Goal: Task Accomplishment & Management: Complete application form

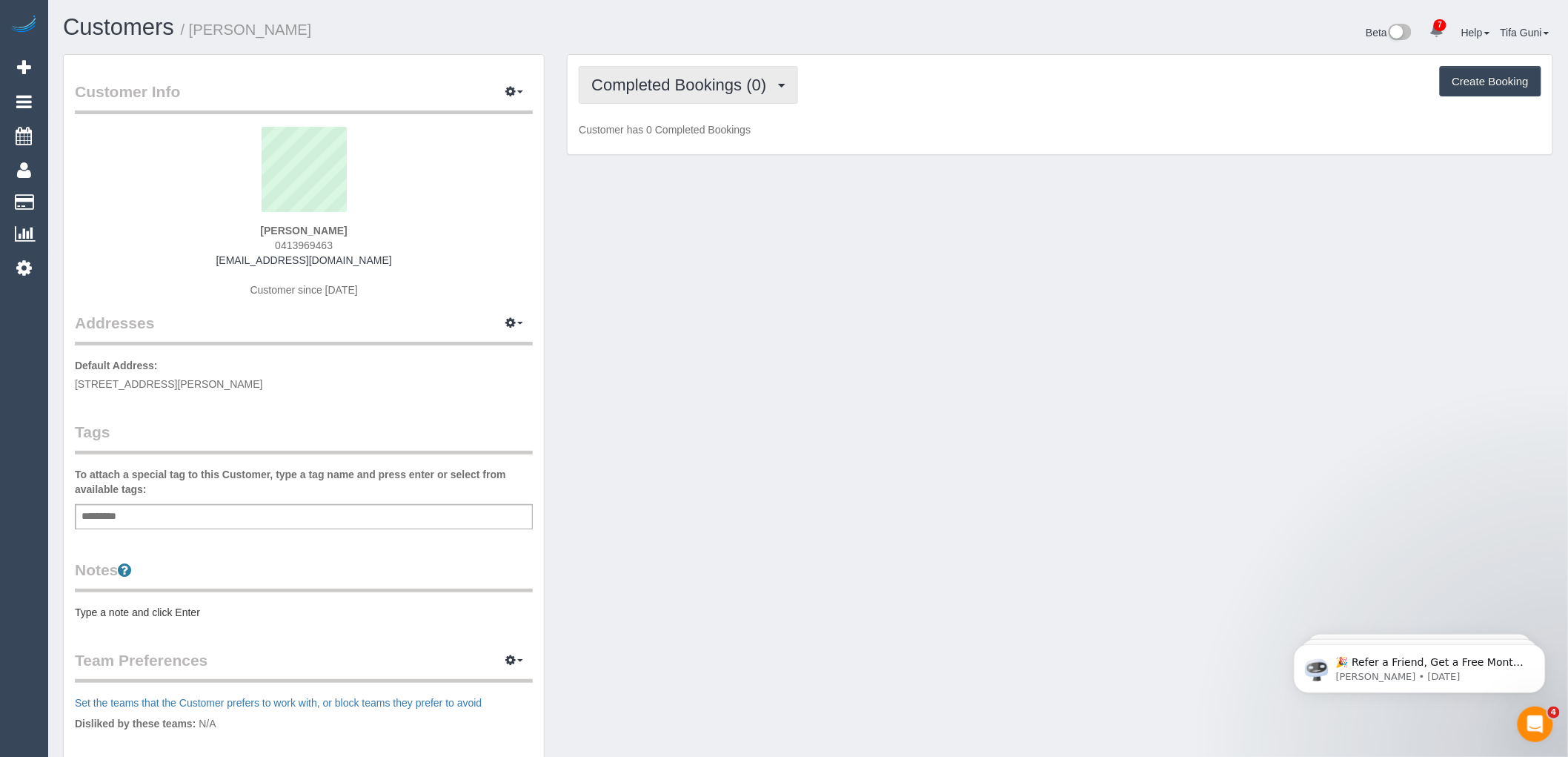
click at [700, 83] on span "Completed Bookings (0)" at bounding box center [682, 85] width 183 height 19
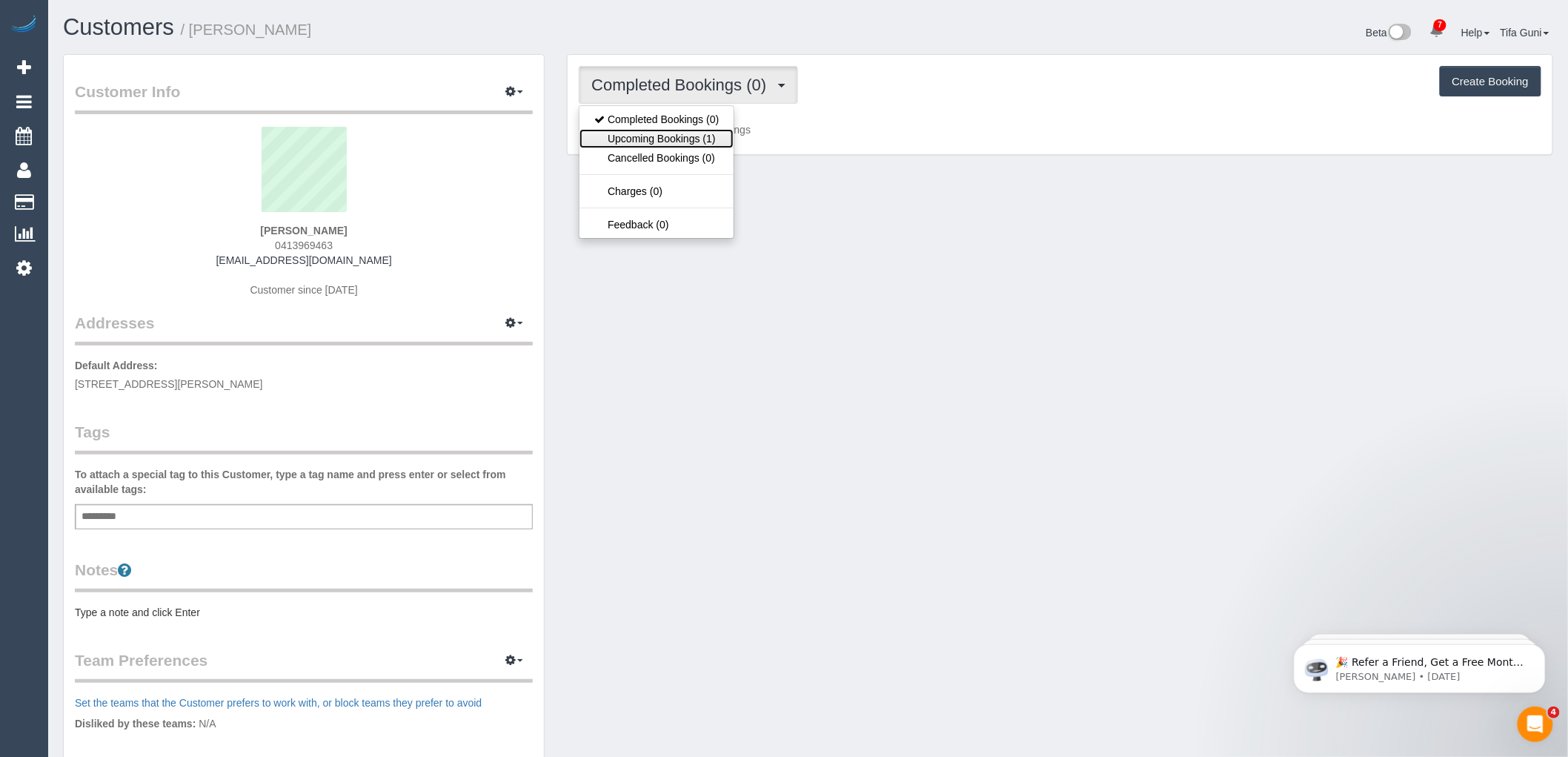
click at [692, 137] on link "Upcoming Bookings (1)" at bounding box center [656, 138] width 154 height 20
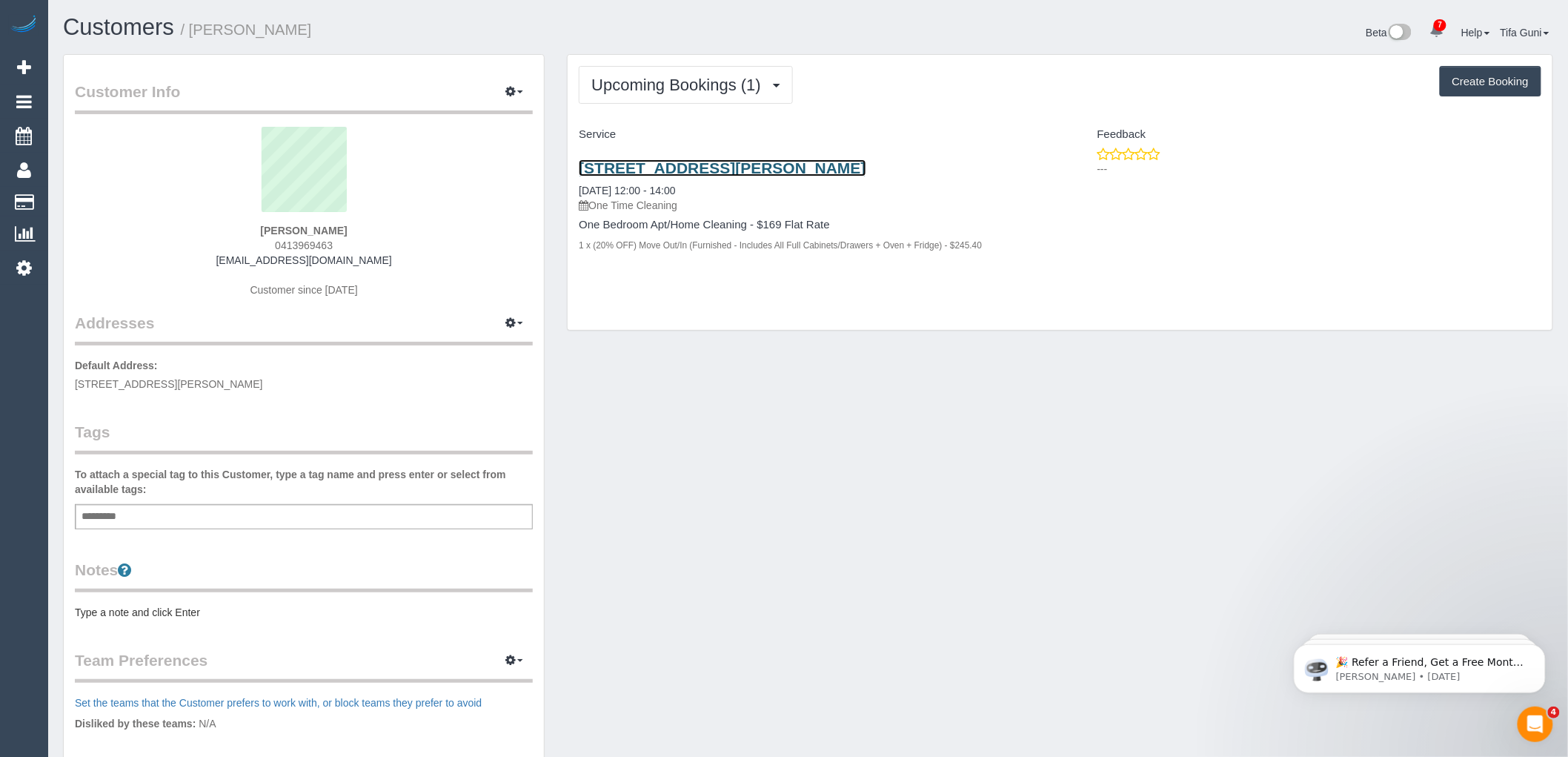
click at [805, 172] on link "80 A’beckett Street, Unit 2205, Melbourne, VIC 3000" at bounding box center [722, 168] width 287 height 17
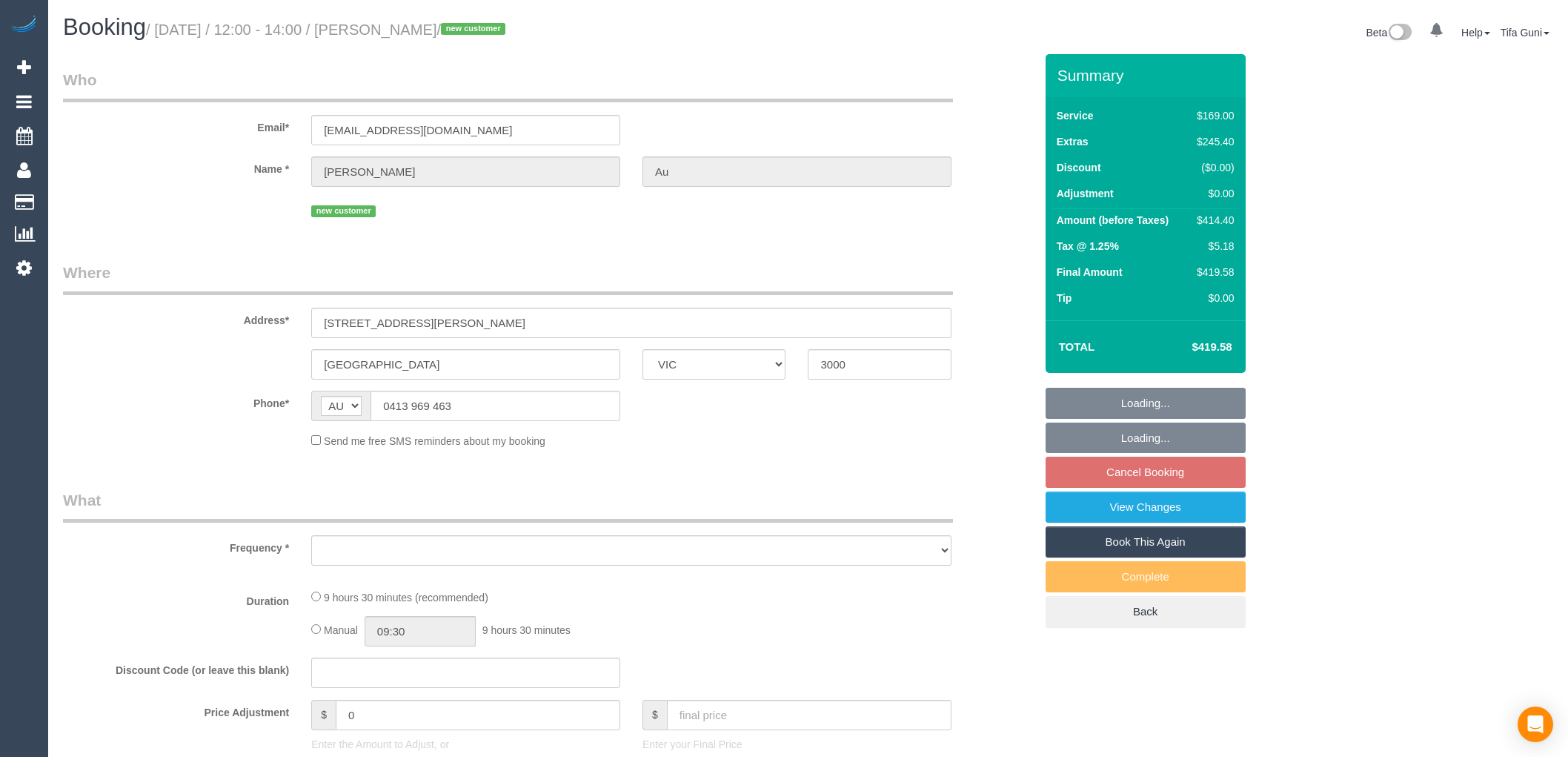
select select "VIC"
select select "object:594"
select select "string:stripe-pm_1S7lEz2GScqysDRVbos7a6rv"
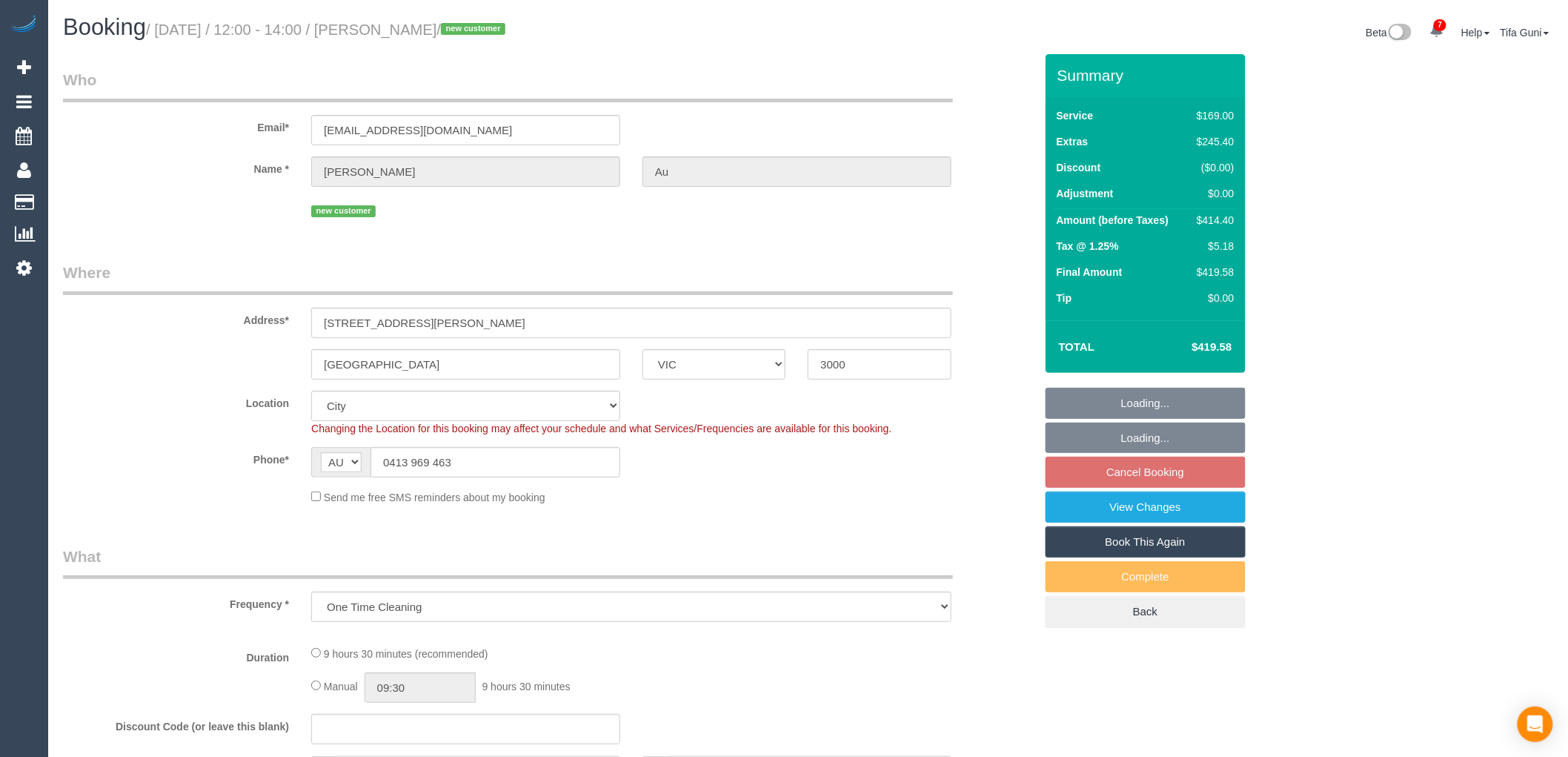
select select "number:28"
select select "number:14"
select select "number:18"
select select "number:25"
select select "number:26"
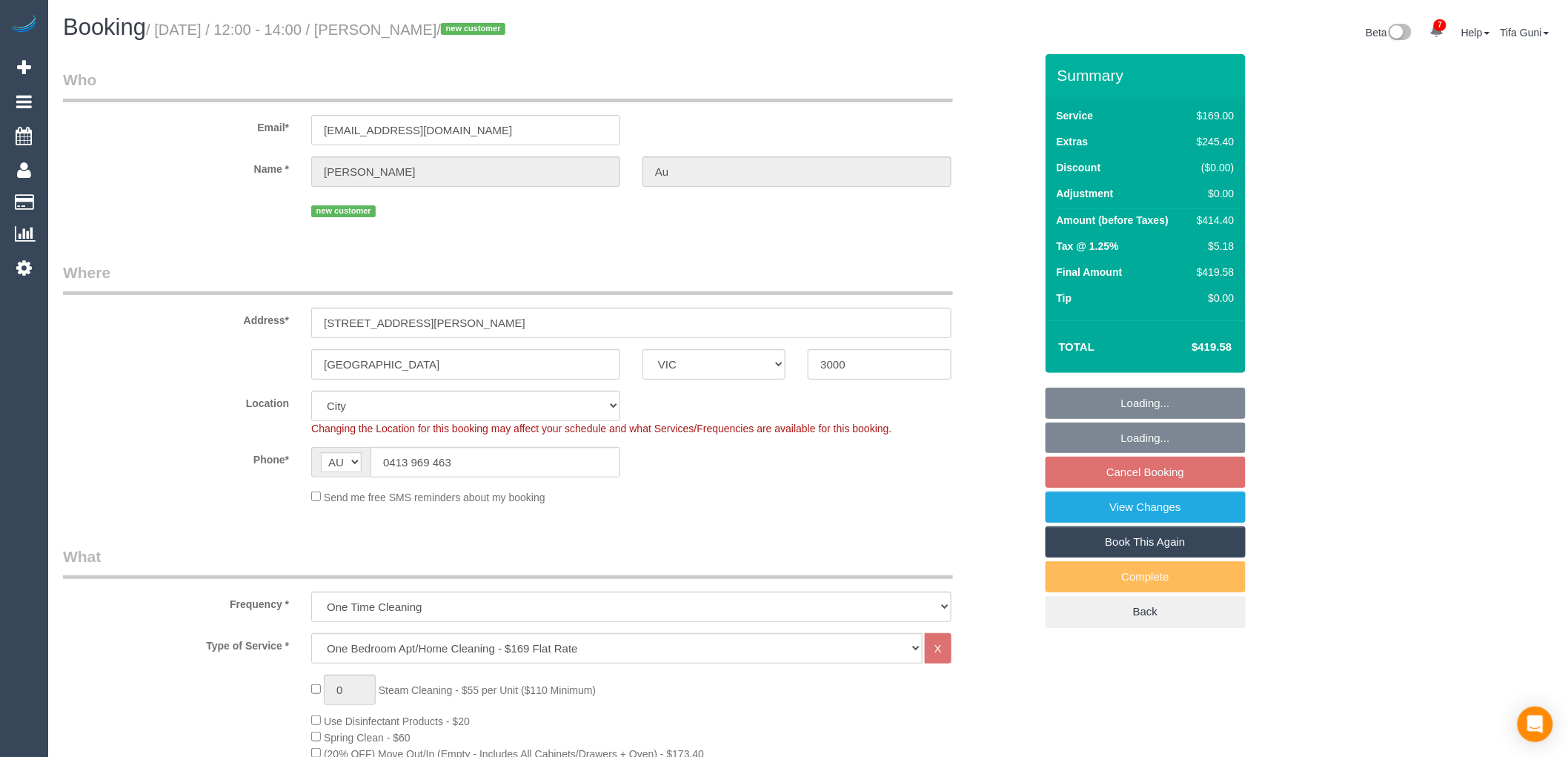
select select "object:864"
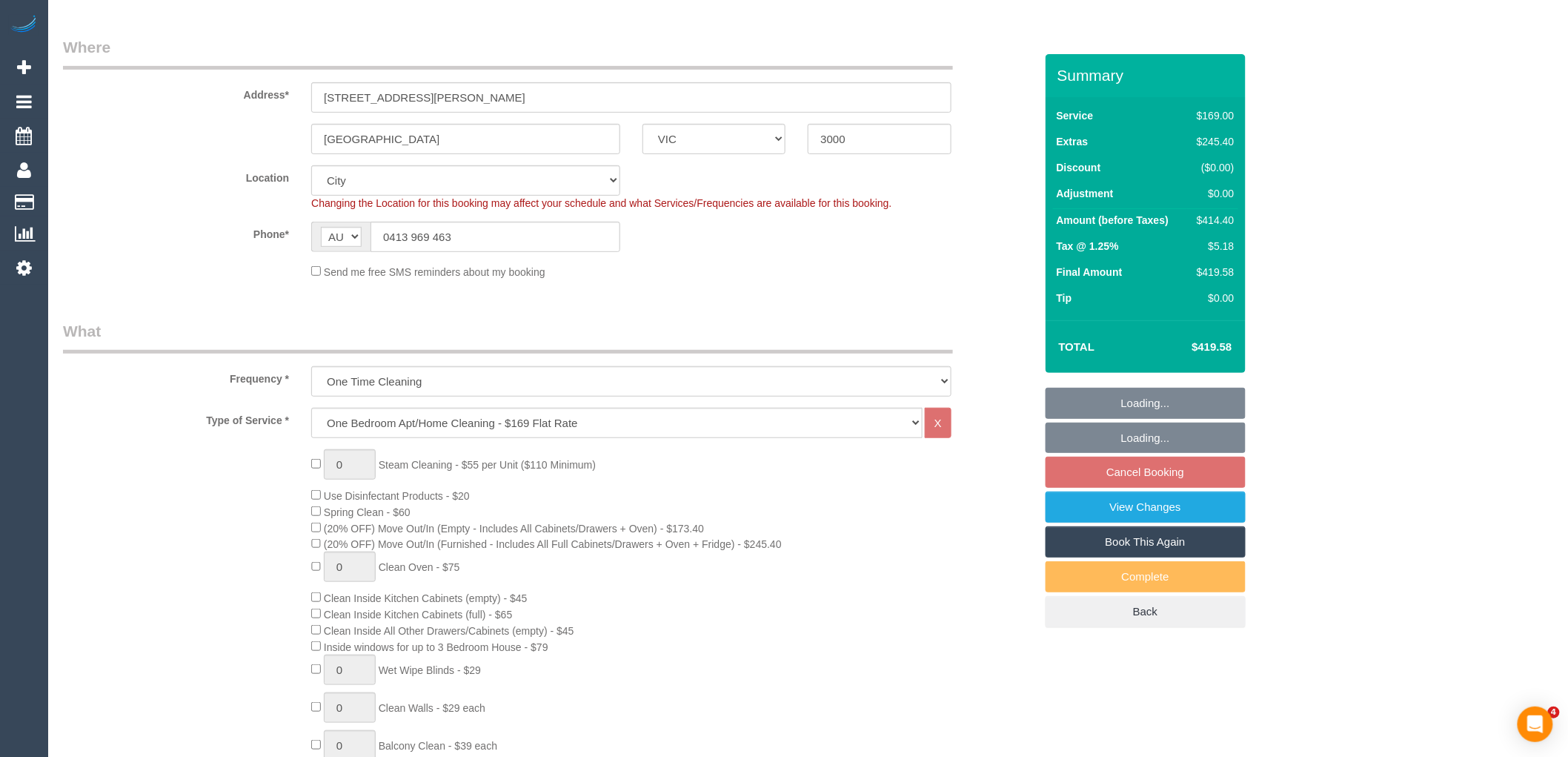
scroll to position [82, 0]
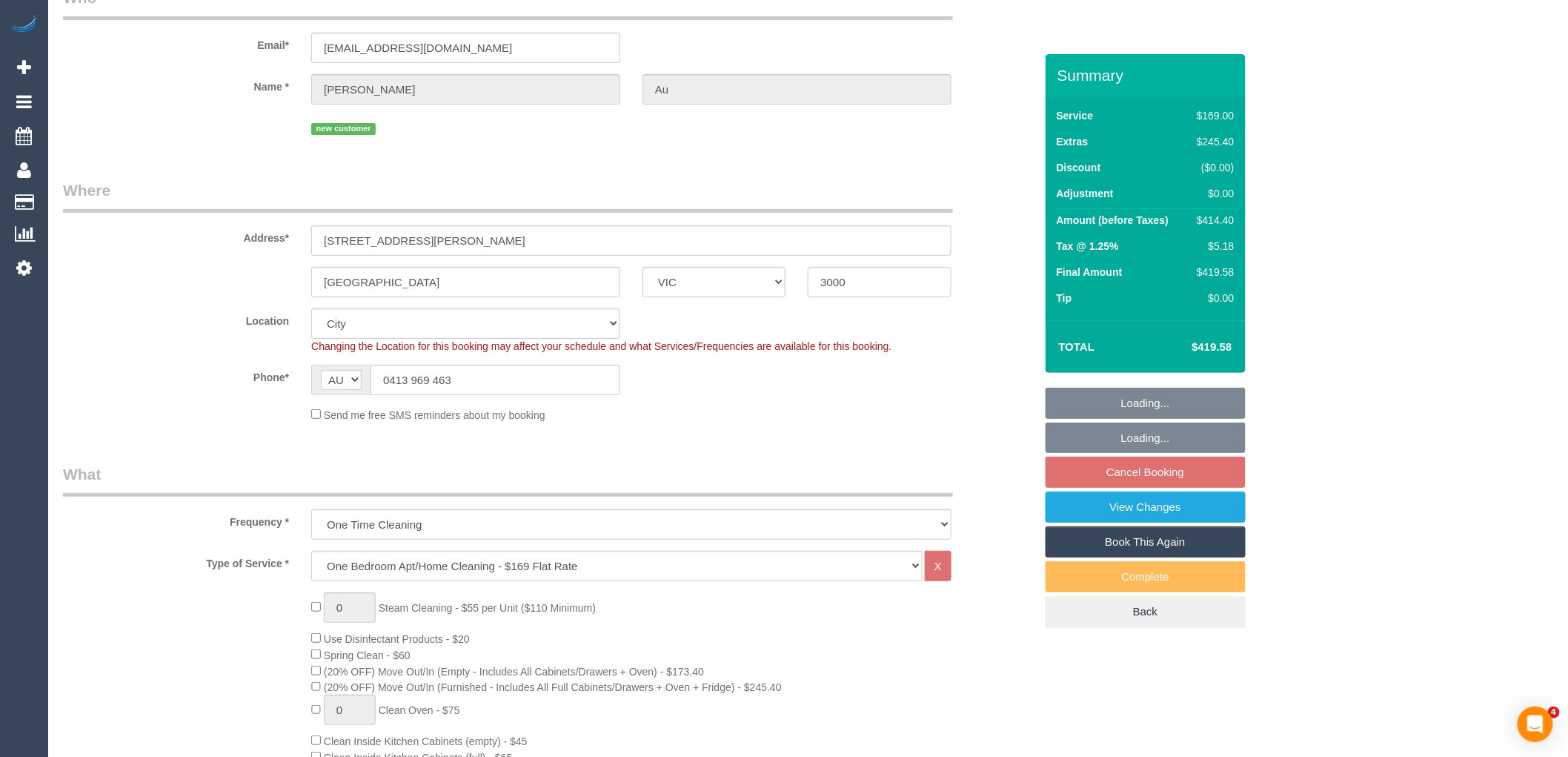
select select "spot3"
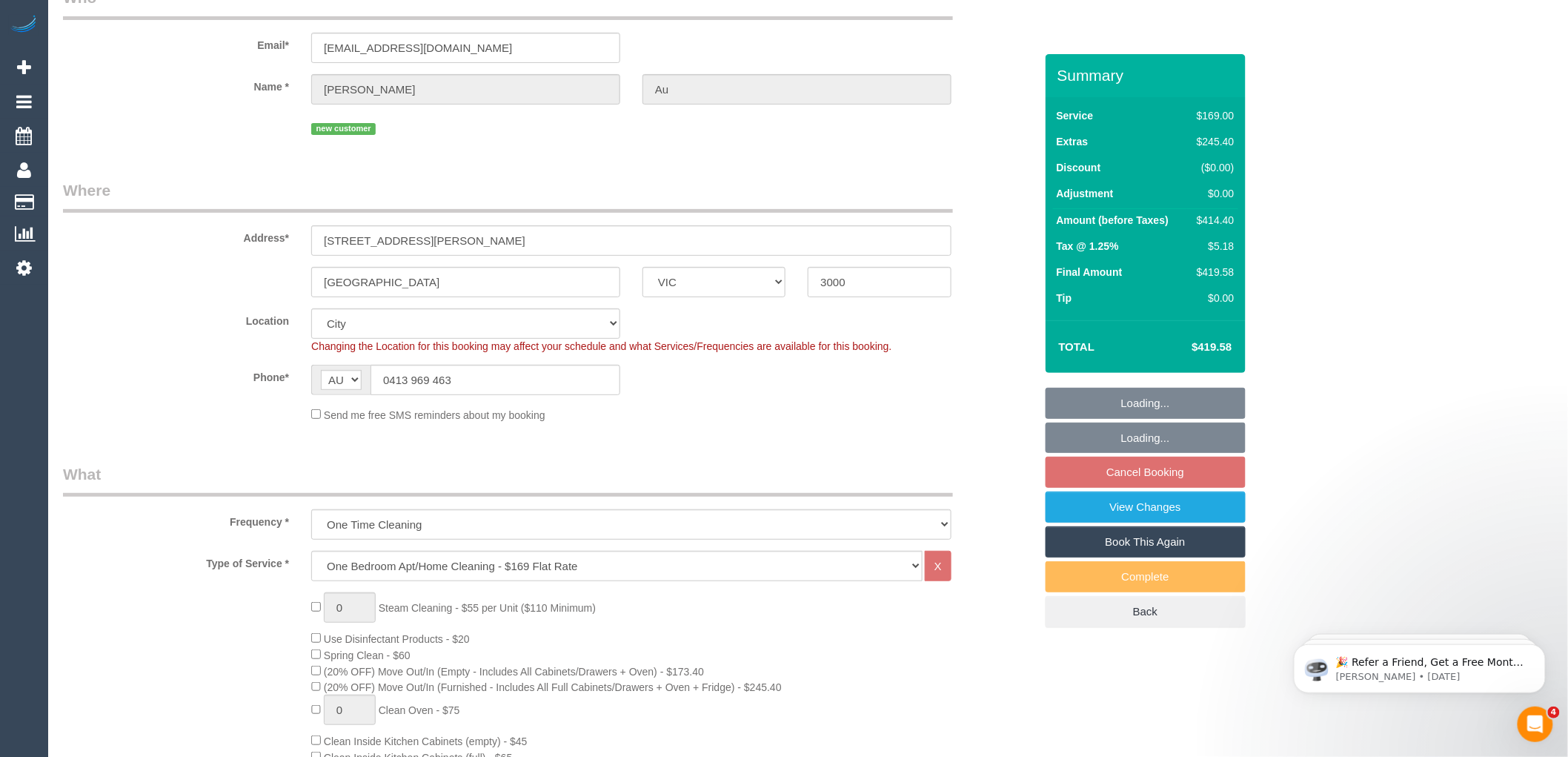
scroll to position [0, 0]
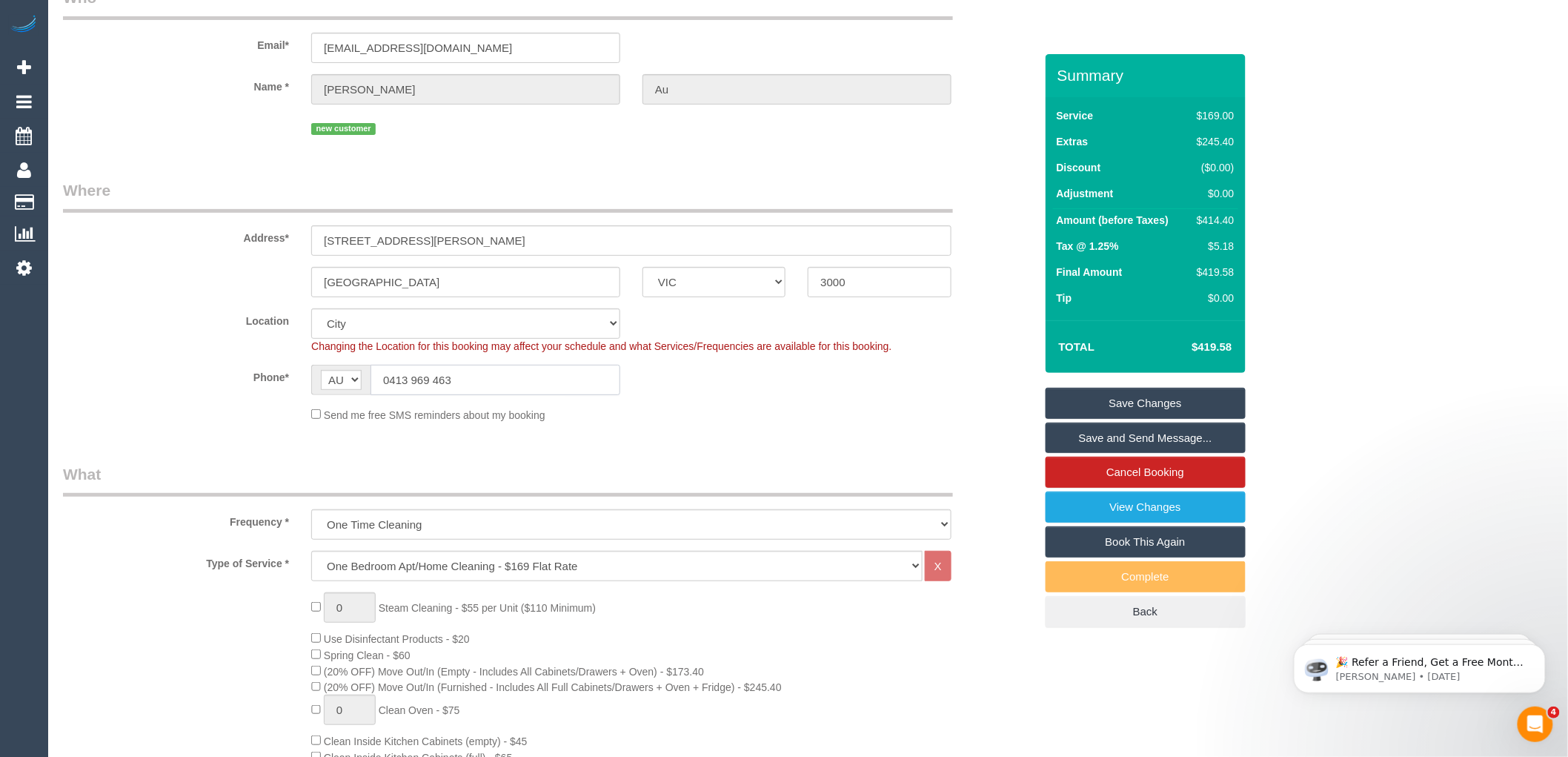
click at [471, 381] on input "0413 969 463" at bounding box center [495, 380] width 250 height 31
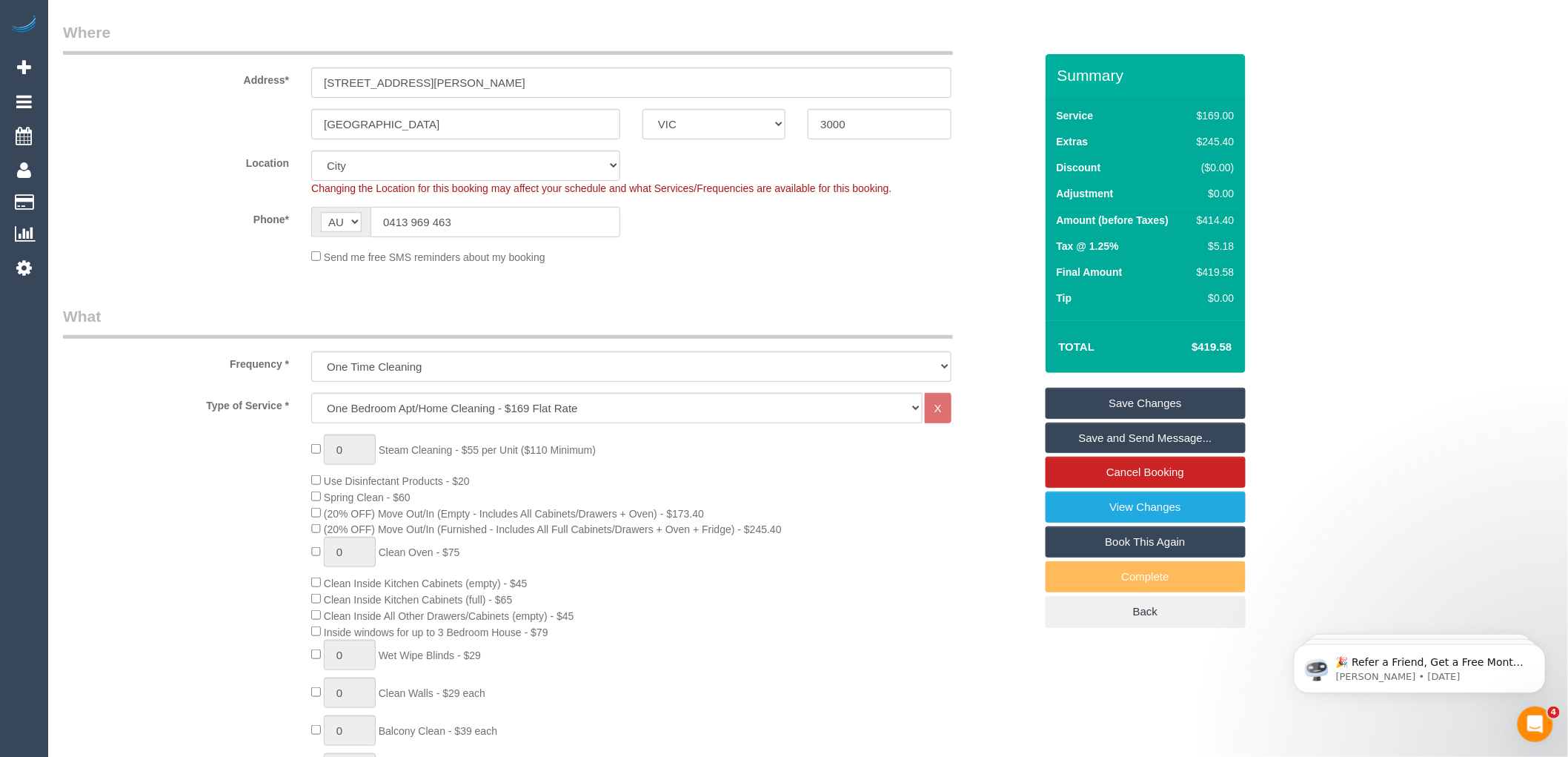
scroll to position [247, 0]
type input "0413 969 473"
click at [708, 247] on div "Send me free SMS reminders about my booking" at bounding box center [631, 249] width 663 height 16
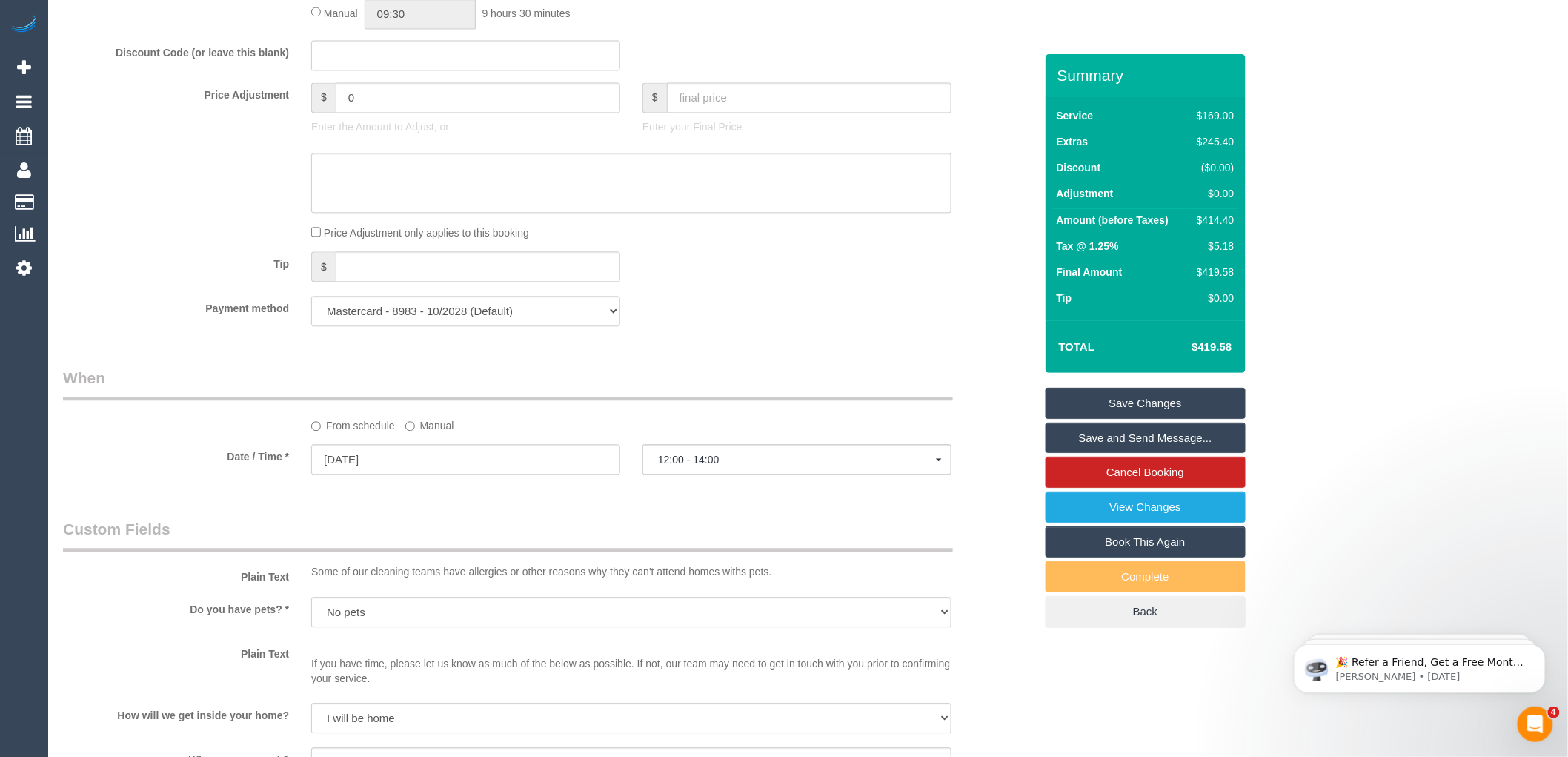
scroll to position [1483, 0]
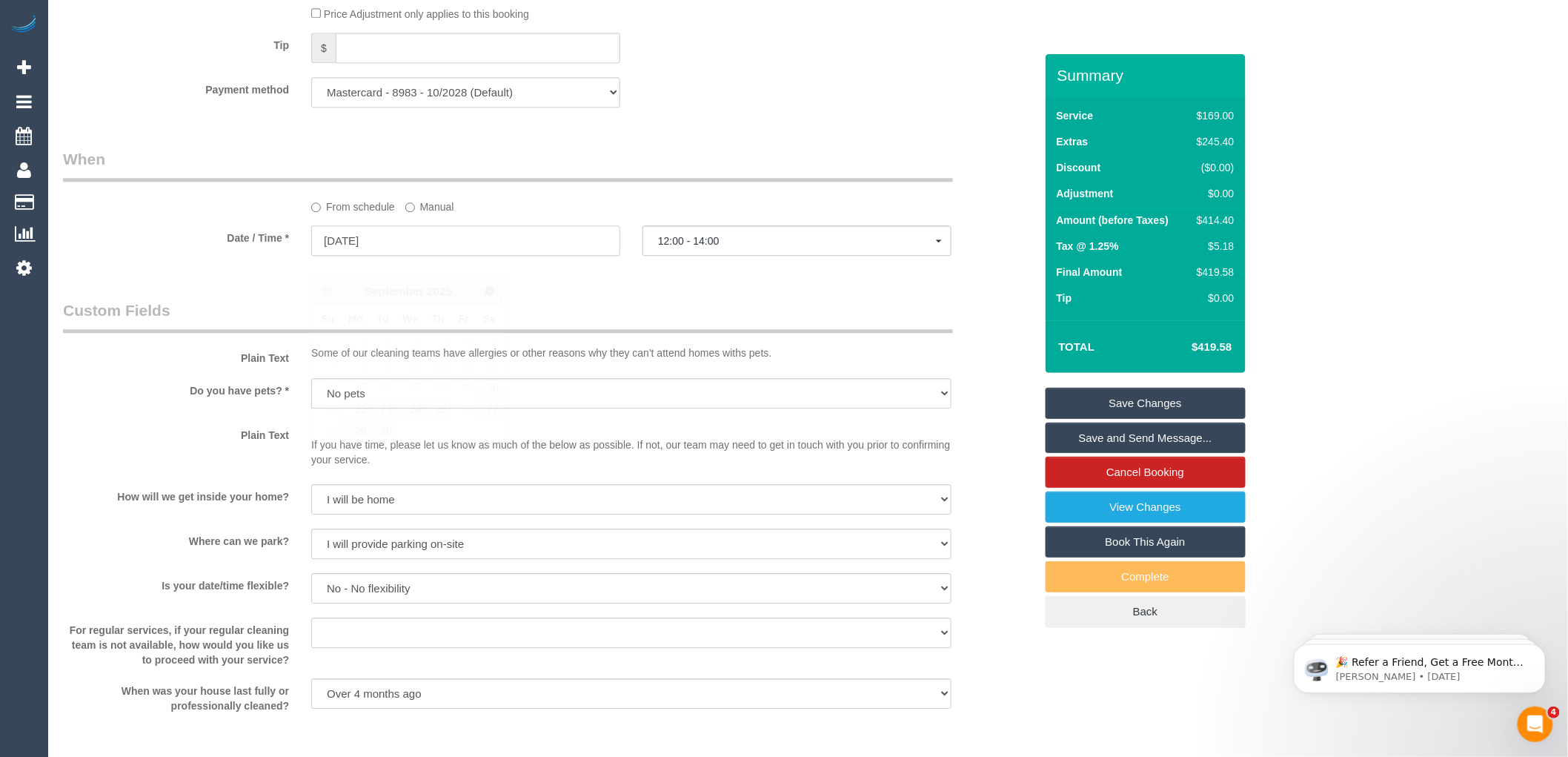
click at [425, 256] on input "22/09/2025" at bounding box center [465, 240] width 309 height 31
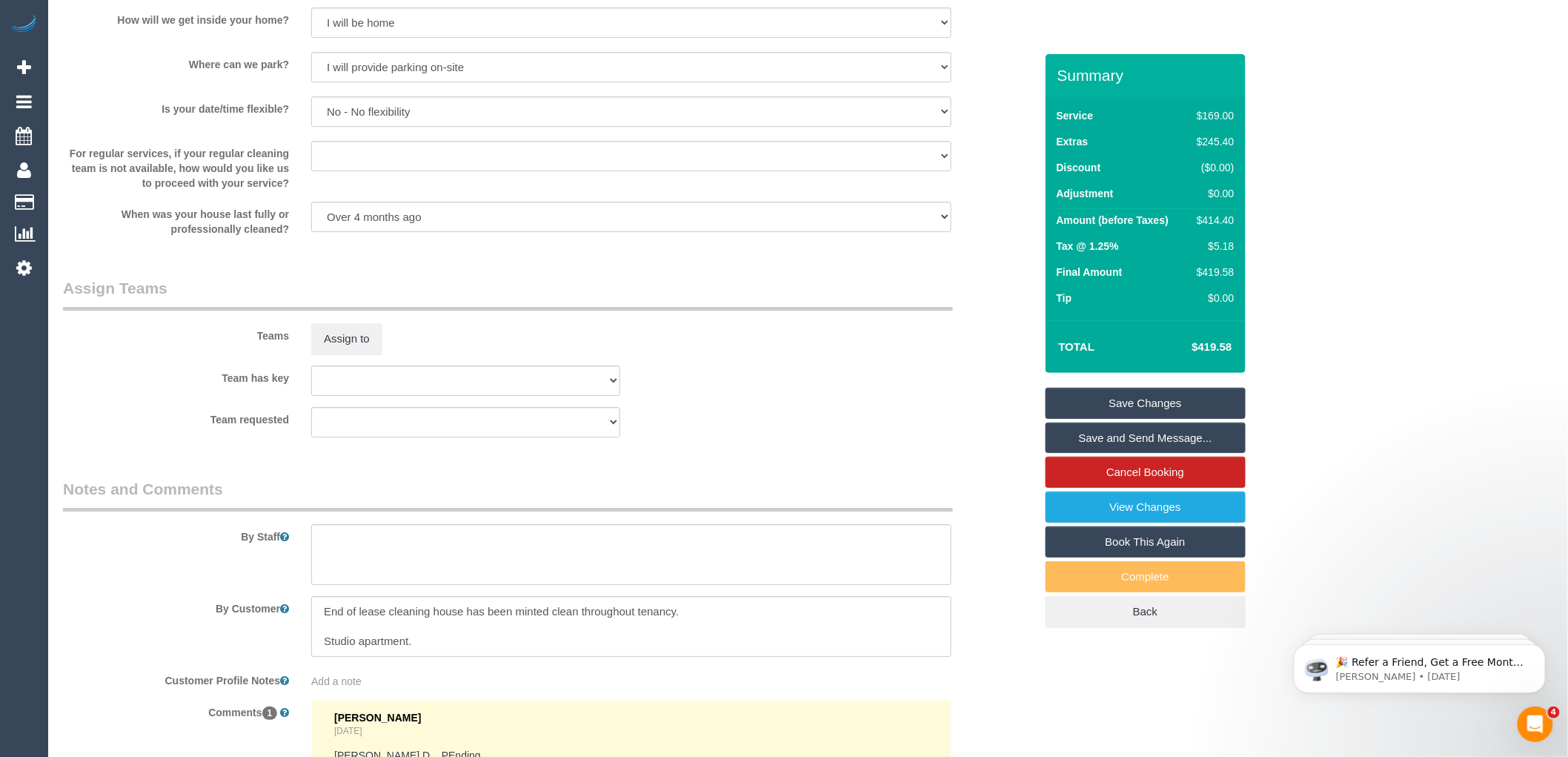
scroll to position [1976, 0]
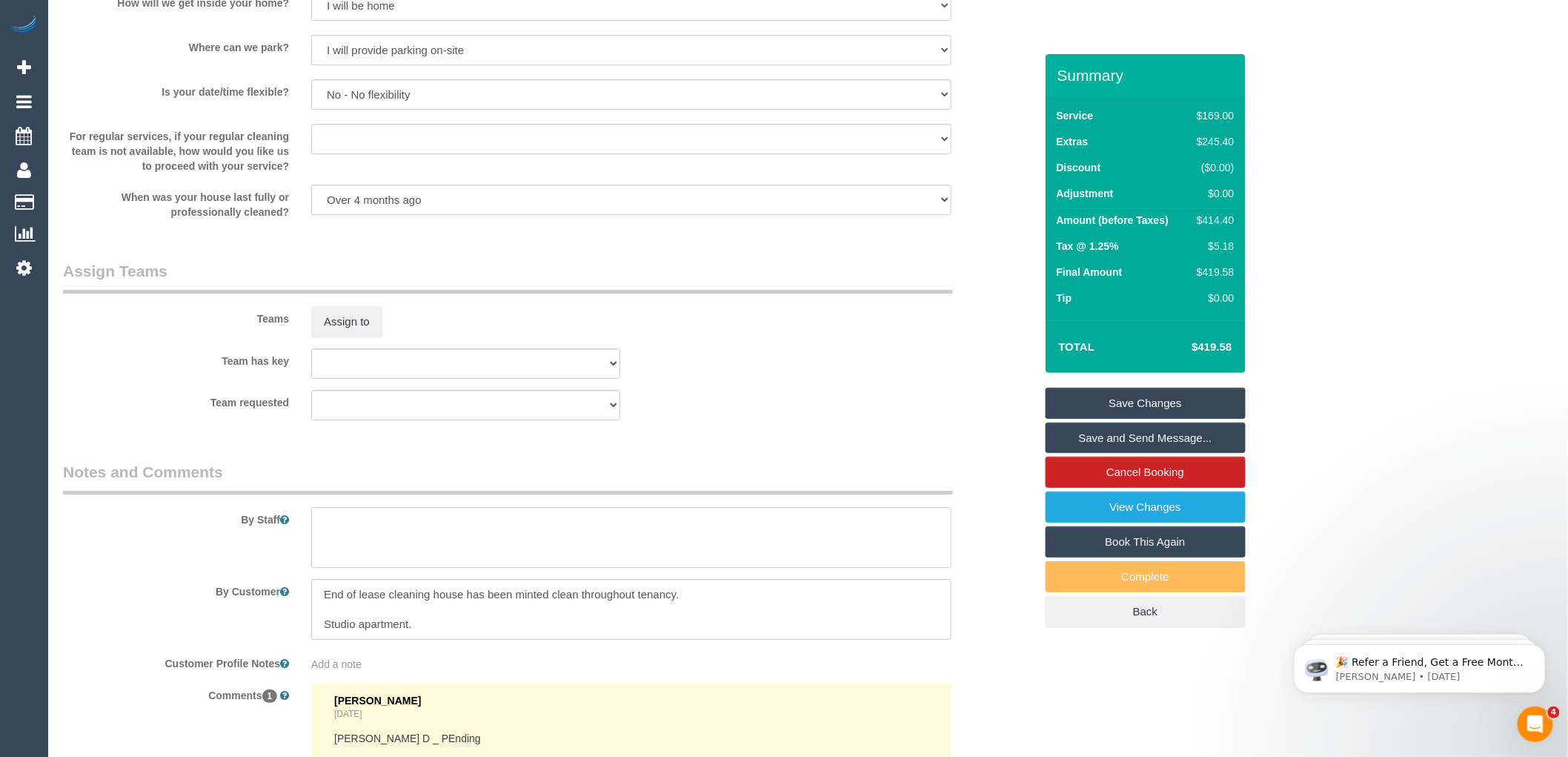
click at [336, 538] on textarea at bounding box center [631, 538] width 640 height 61
type textarea "W"
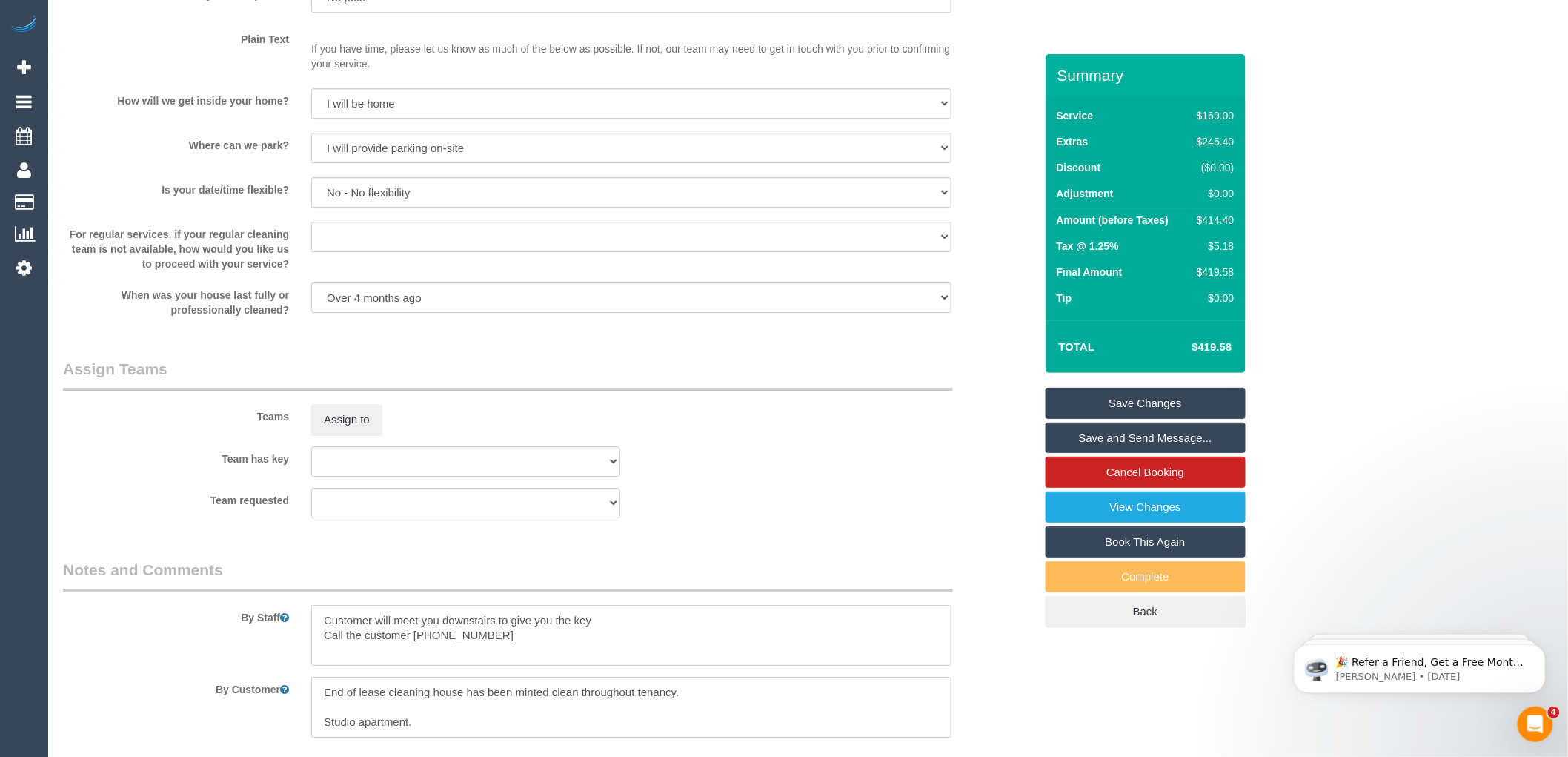
scroll to position [2207, 0]
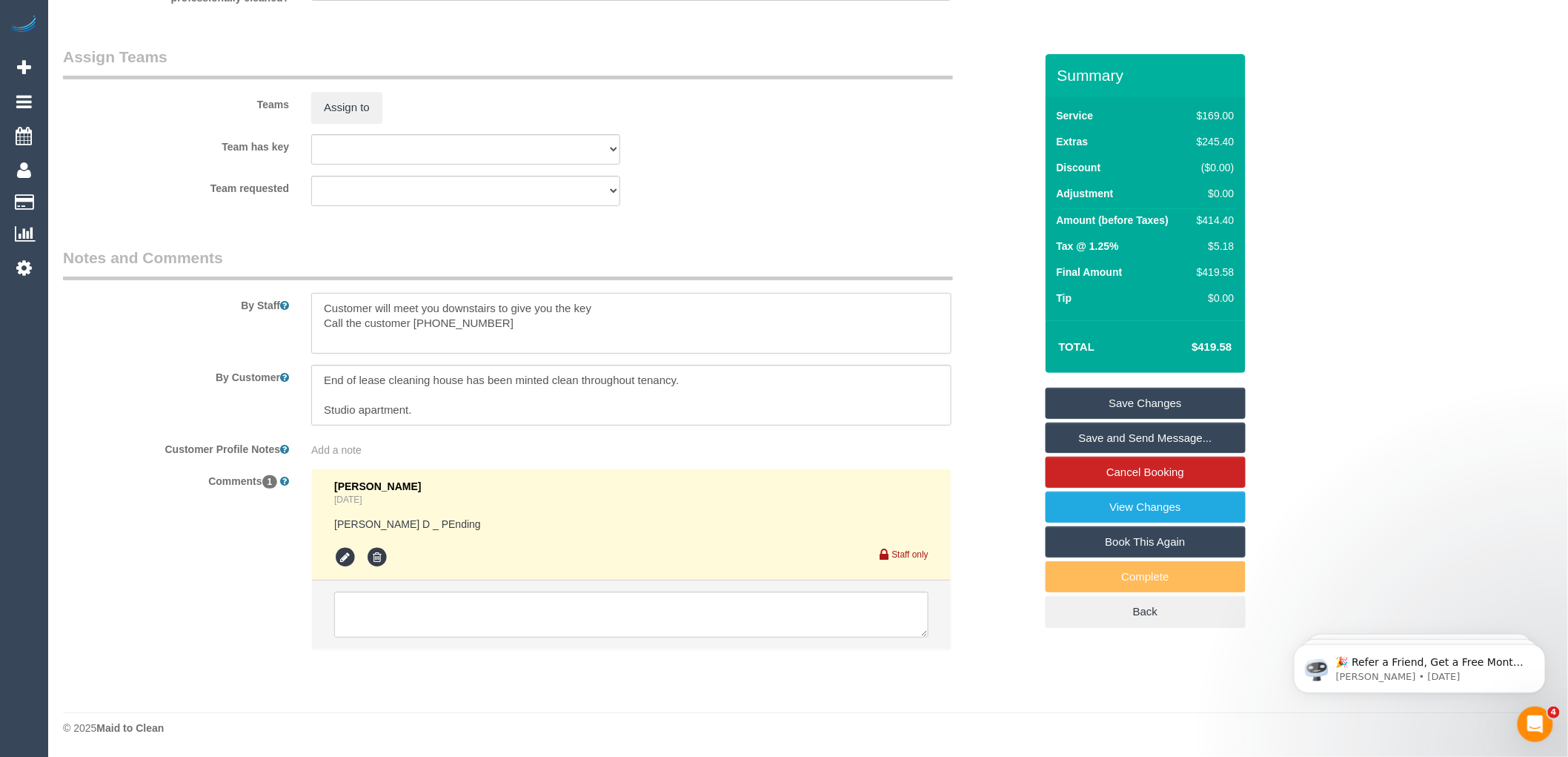
type textarea "Customer will meet you downstairs to give you the key Call the customer 0434954…"
click at [375, 609] on textarea at bounding box center [631, 614] width 595 height 46
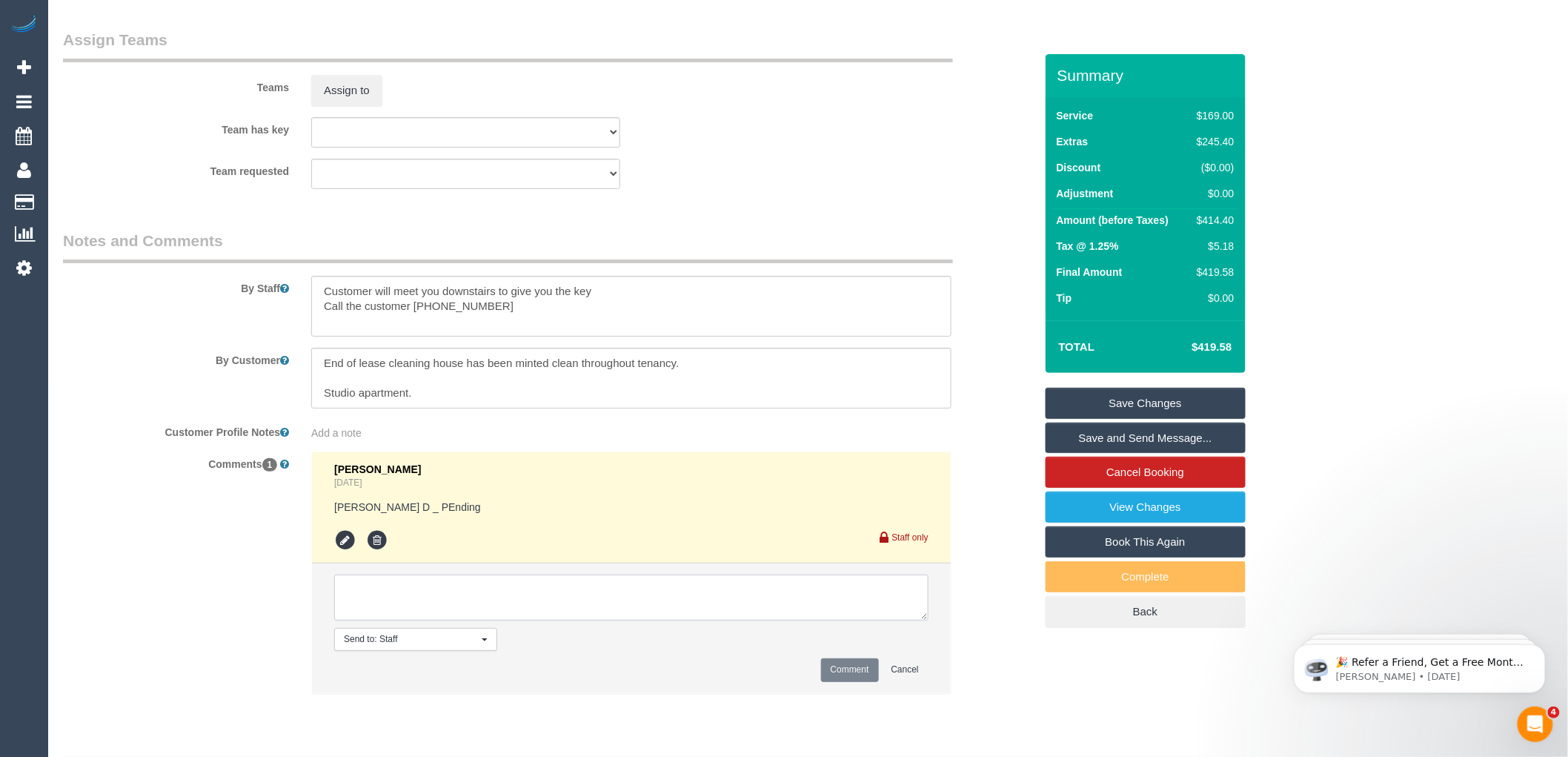
click at [420, 609] on textarea at bounding box center [631, 597] width 595 height 46
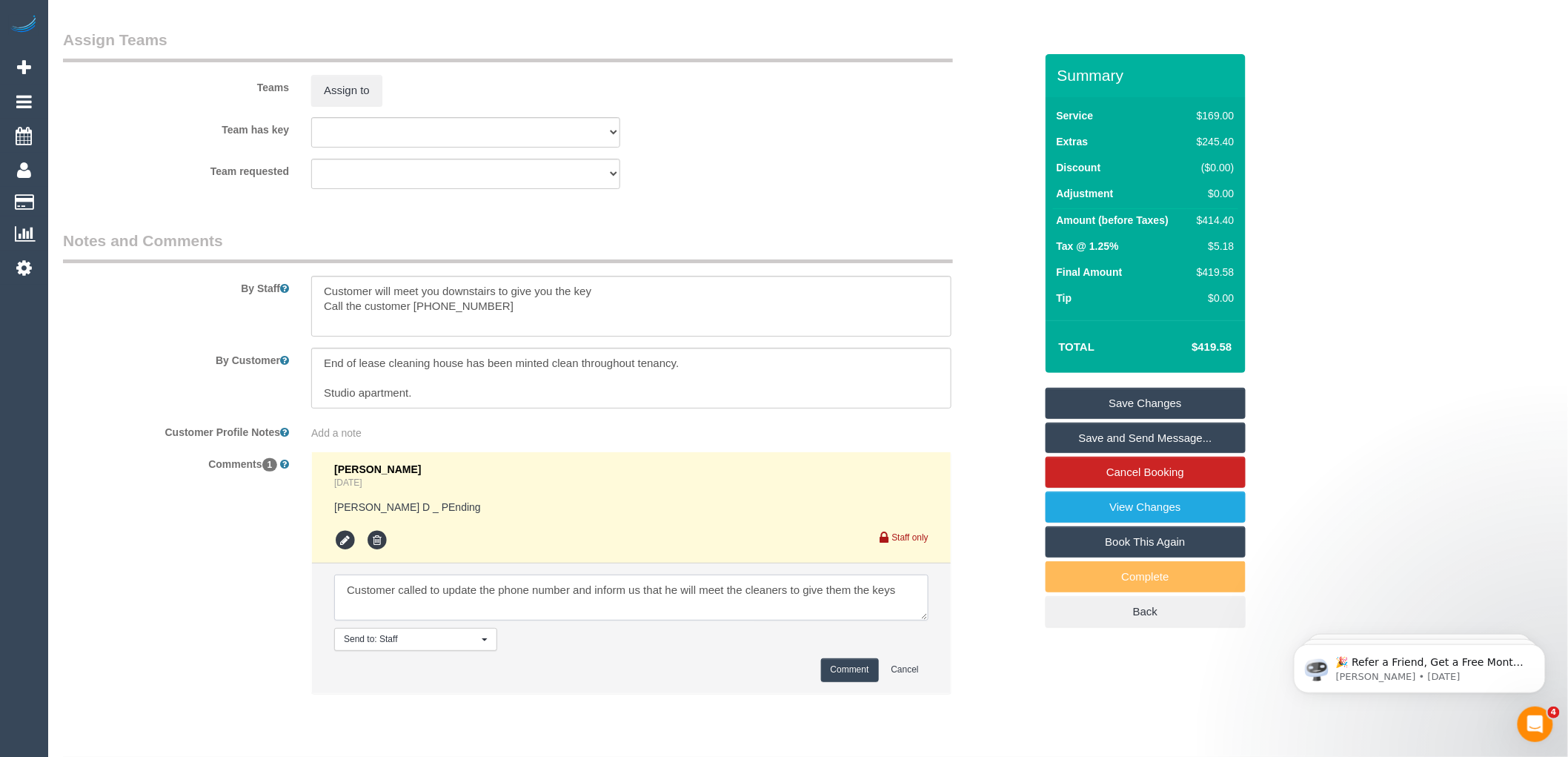
type textarea "Customer called to update the phone number and inform us that he will meet the …"
click at [840, 680] on button "Comment" at bounding box center [850, 669] width 58 height 23
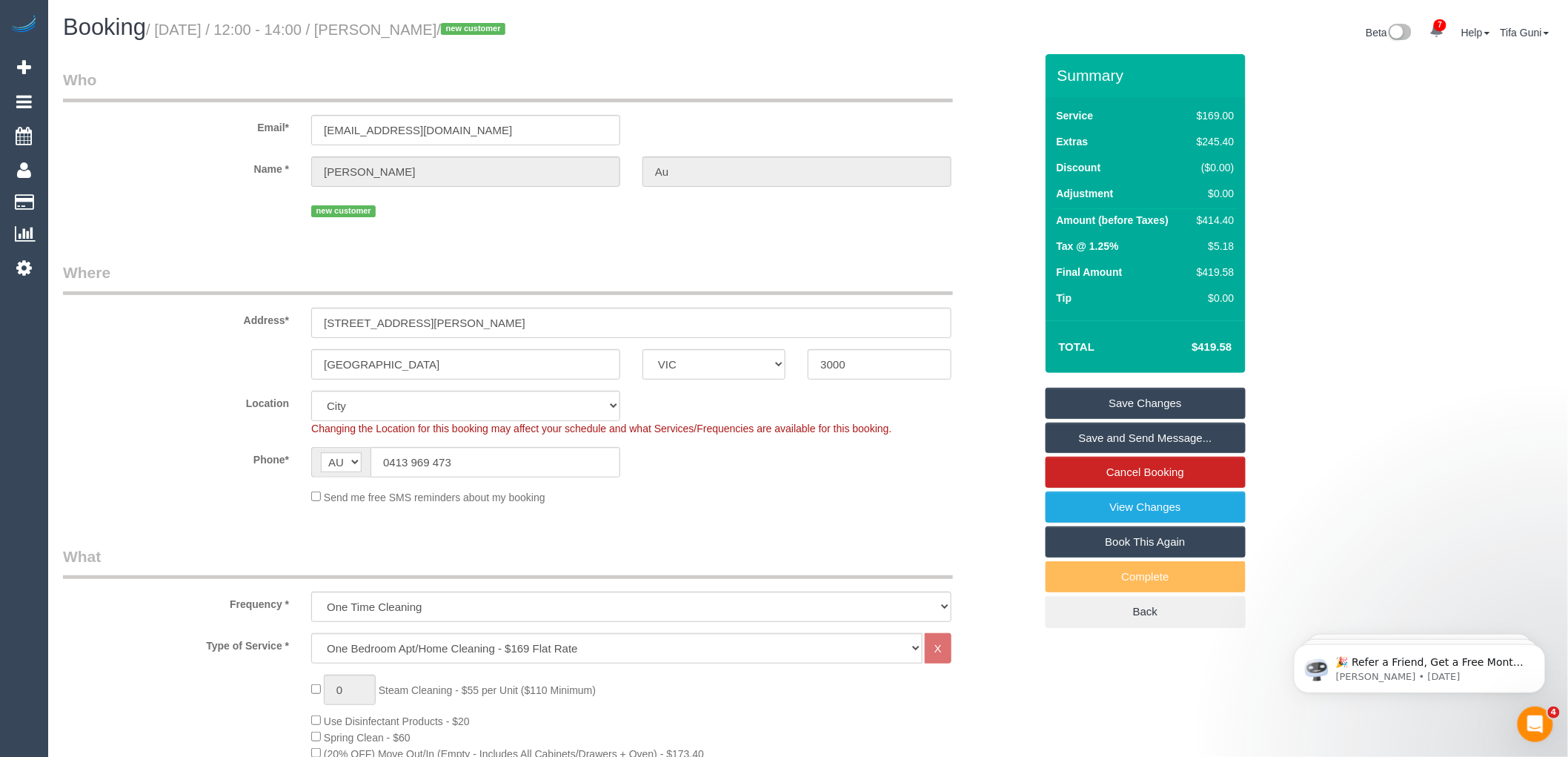
scroll to position [494, 0]
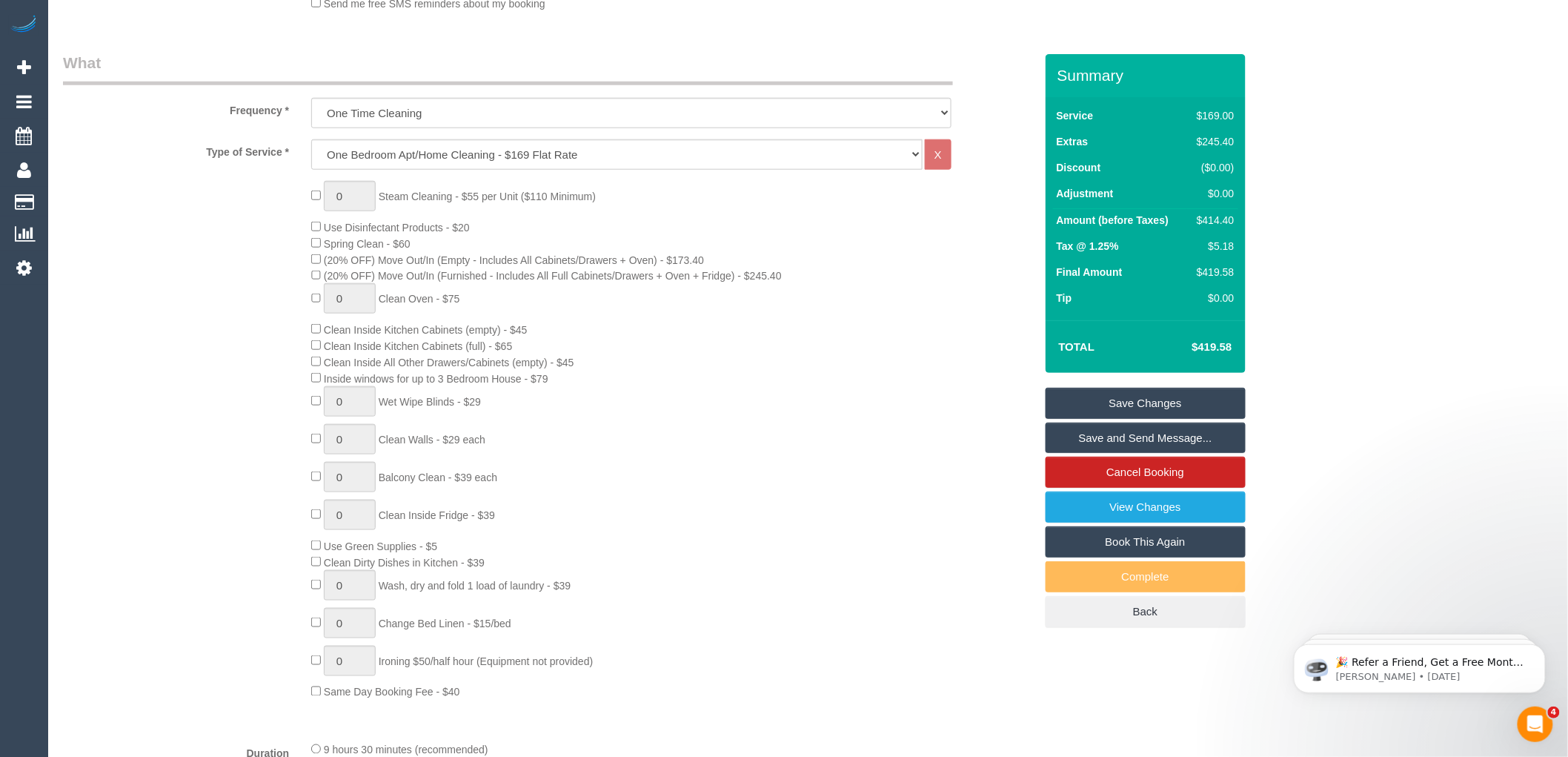
click at [810, 571] on div "0 Steam Cleaning - $55 per Unit ($110 Minimum) Use Disinfectant Products - $20 …" at bounding box center [672, 440] width 745 height 519
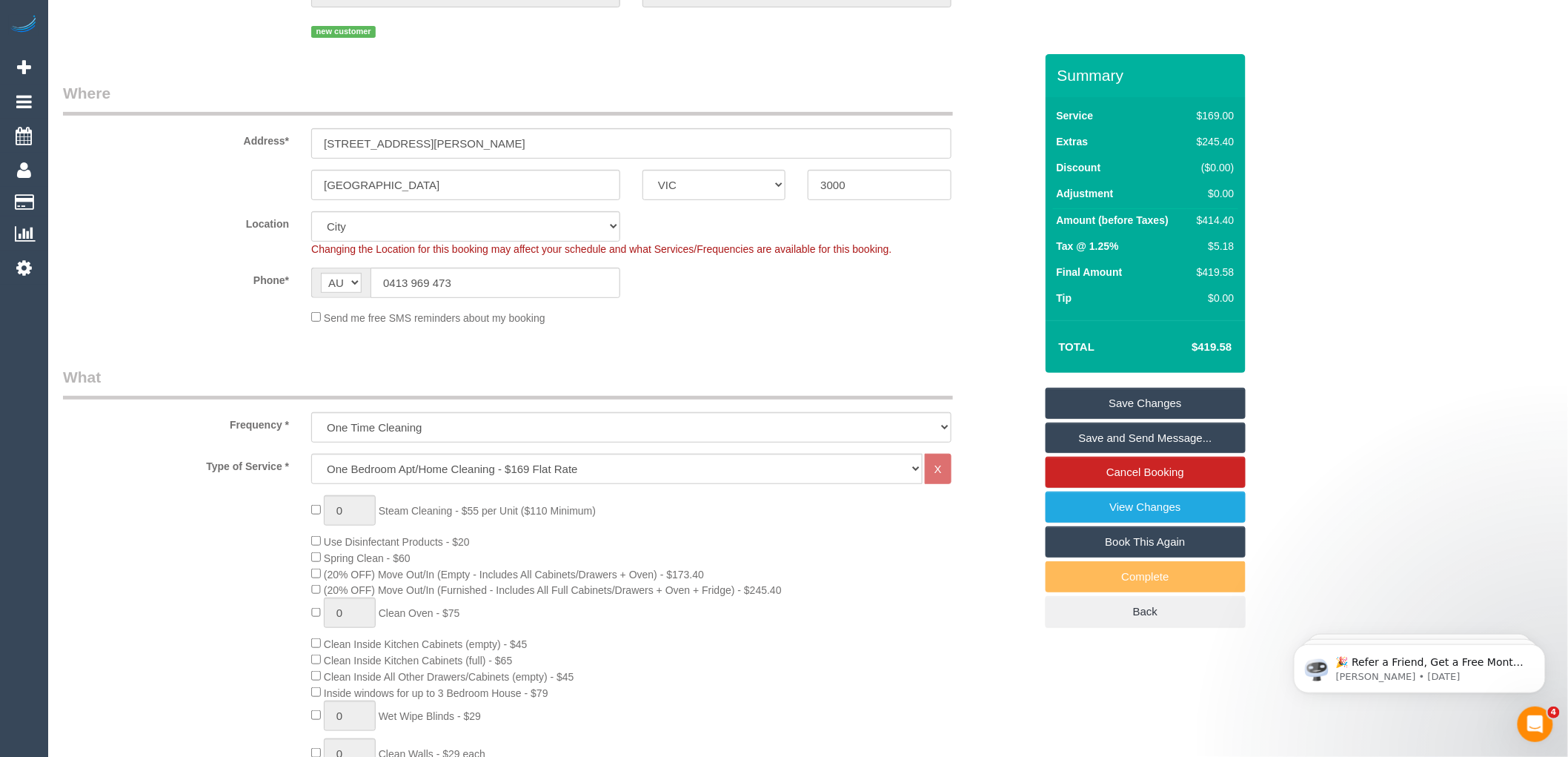
scroll to position [178, 0]
click at [1123, 405] on link "Save Changes" at bounding box center [1146, 403] width 200 height 31
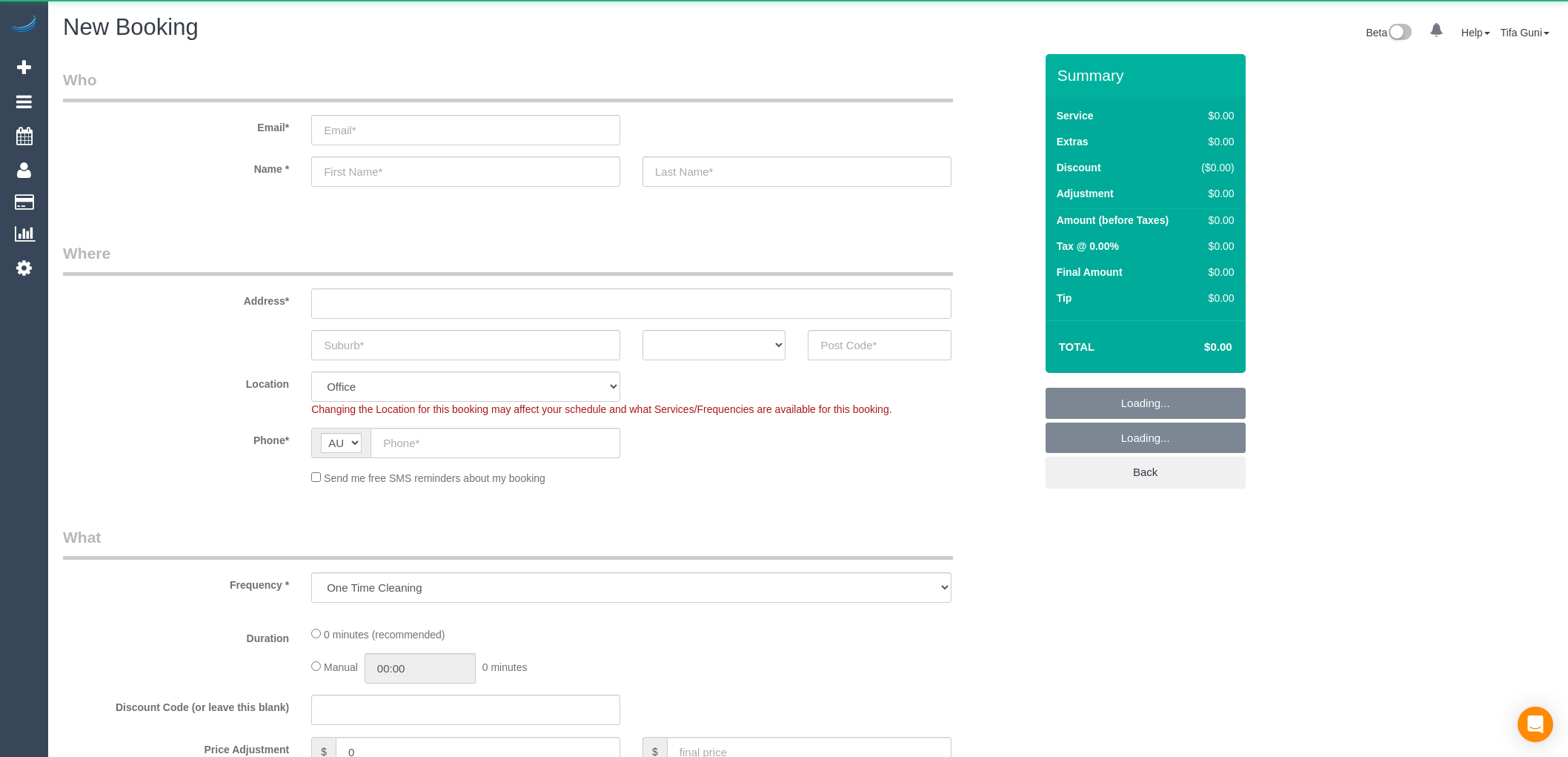
select select "object:649"
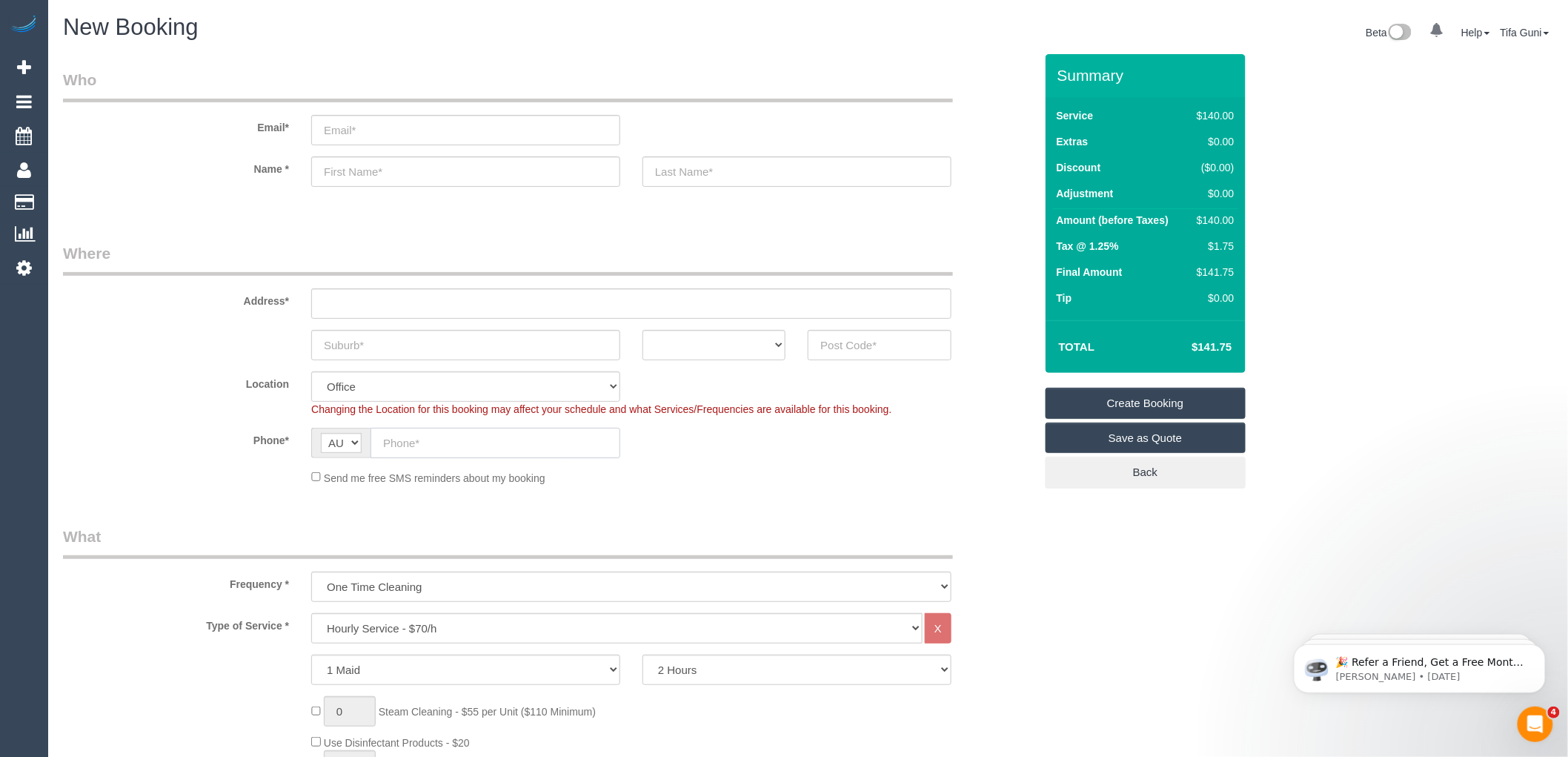
click at [448, 438] on input "text" at bounding box center [495, 443] width 250 height 31
click at [353, 129] on input "email" at bounding box center [465, 130] width 309 height 31
drag, startPoint x: 519, startPoint y: 121, endPoint x: 241, endPoint y: 145, distance: 279.0
click at [233, 143] on div "Email* reception@pointcookvillage.com.au" at bounding box center [549, 107] width 994 height 76
type input "reception@pointcookvillage.com.au"
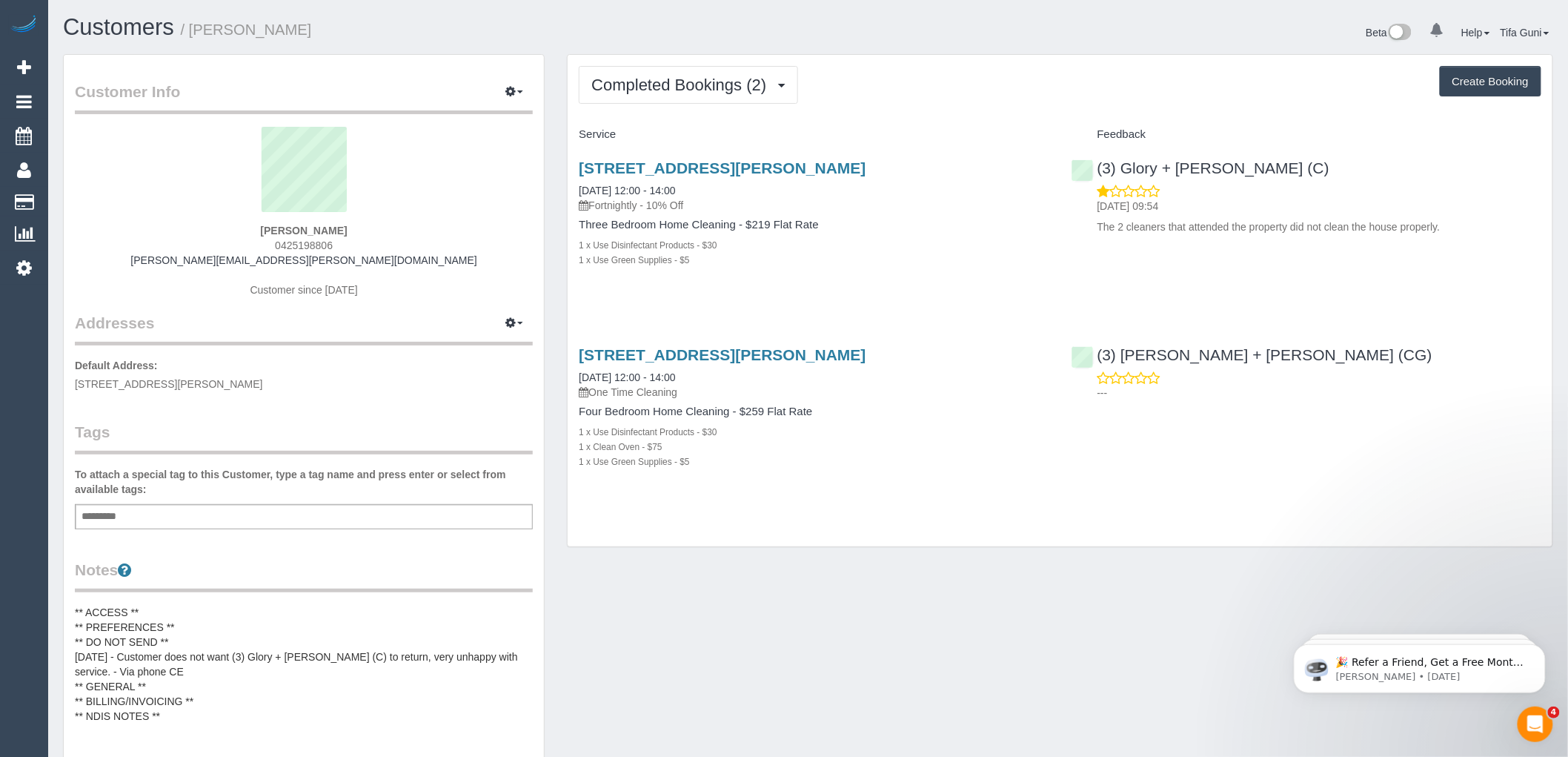
drag, startPoint x: 341, startPoint y: 240, endPoint x: 272, endPoint y: 246, distance: 69.3
click at [272, 246] on div "Melanie Masri 0425198806 melanie.masri@hotmail.com Customer since 2025" at bounding box center [303, 219] width 458 height 185
copy span "0425198806"
click at [774, 291] on div "Unit 1 6 Marna Court, Noble Park, VIC 3174 15/09/2025 12:00 - 14:00 Fortnightly…" at bounding box center [813, 222] width 492 height 150
click at [779, 83] on button "Completed Bookings (2)" at bounding box center [688, 85] width 219 height 37
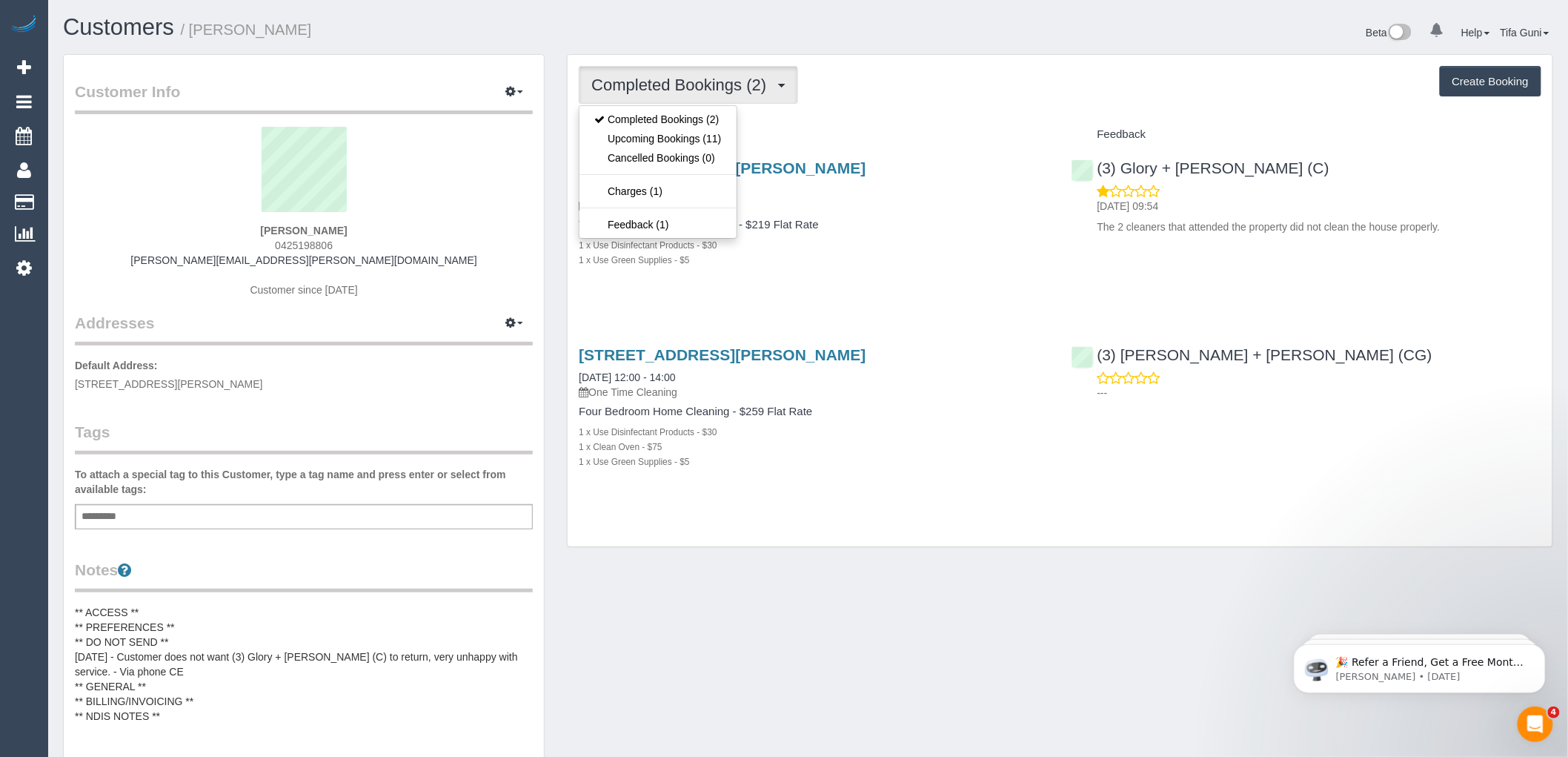
click at [938, 82] on div "Completed Bookings (2) Completed Bookings (2) Upcoming Bookings (11) Cancelled …" at bounding box center [1059, 85] width 962 height 37
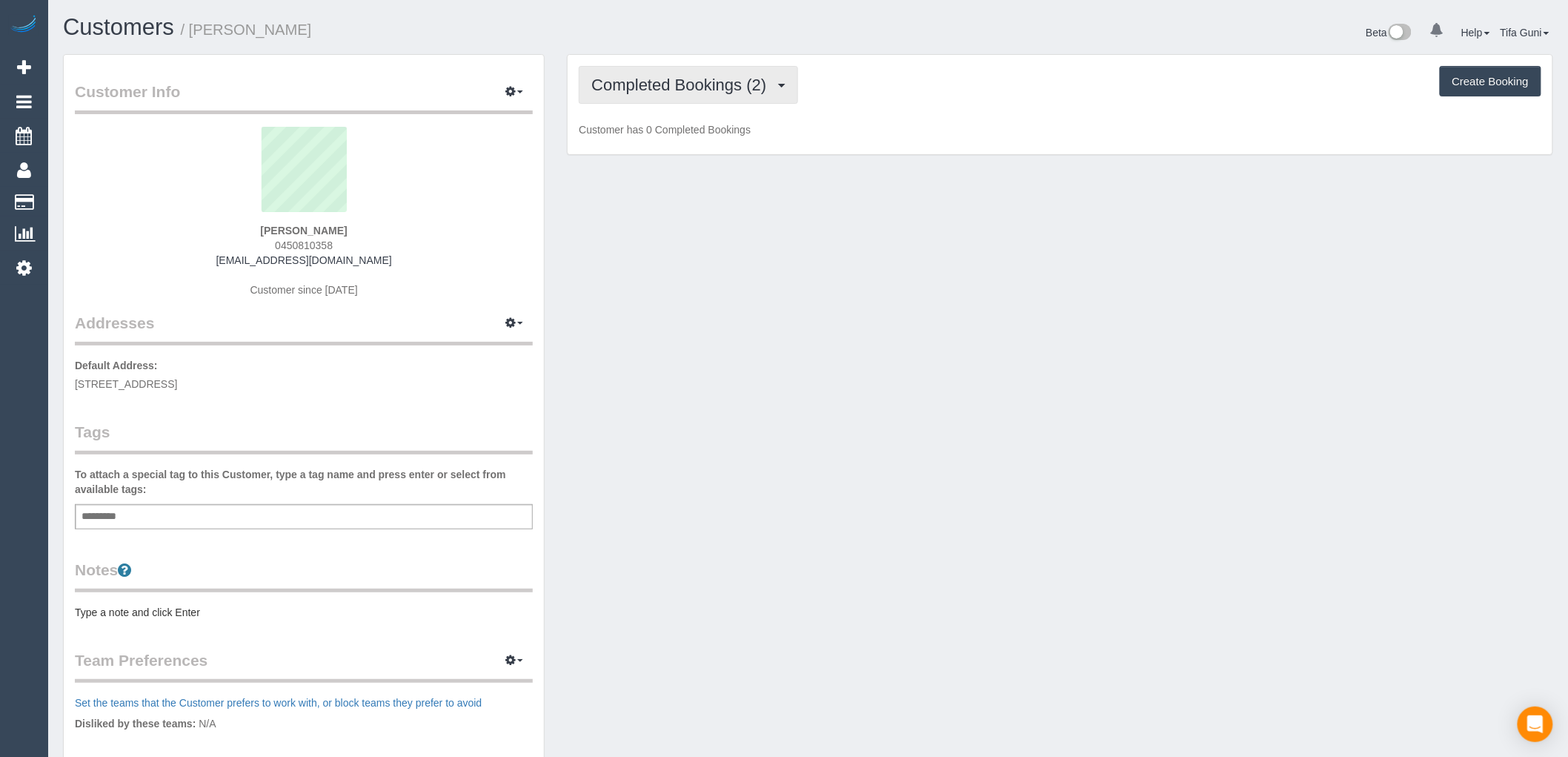
click at [759, 90] on span "Completed Bookings (2)" at bounding box center [682, 85] width 183 height 19
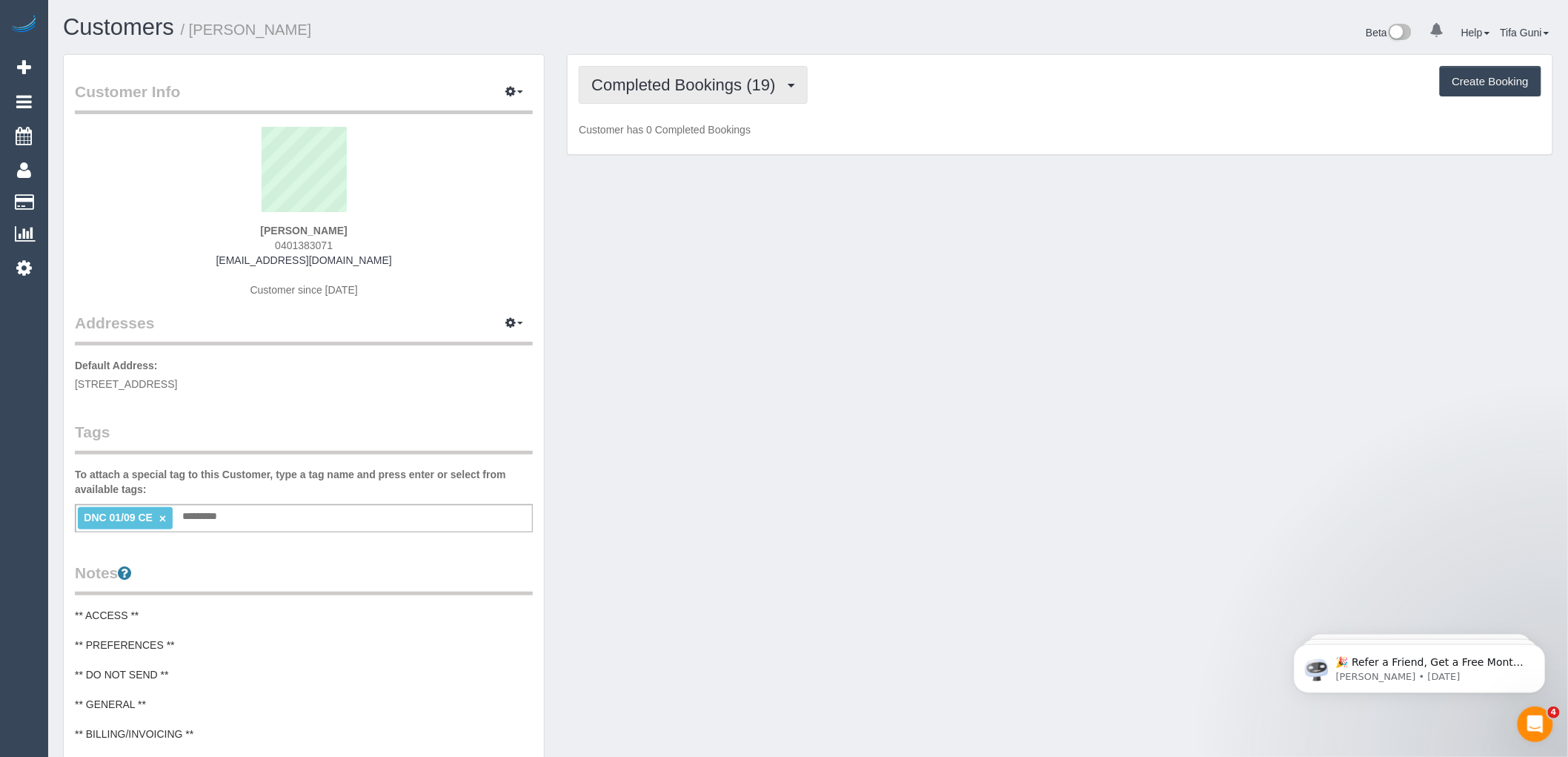
click at [759, 89] on span "Completed Bookings (19)" at bounding box center [686, 85] width 191 height 19
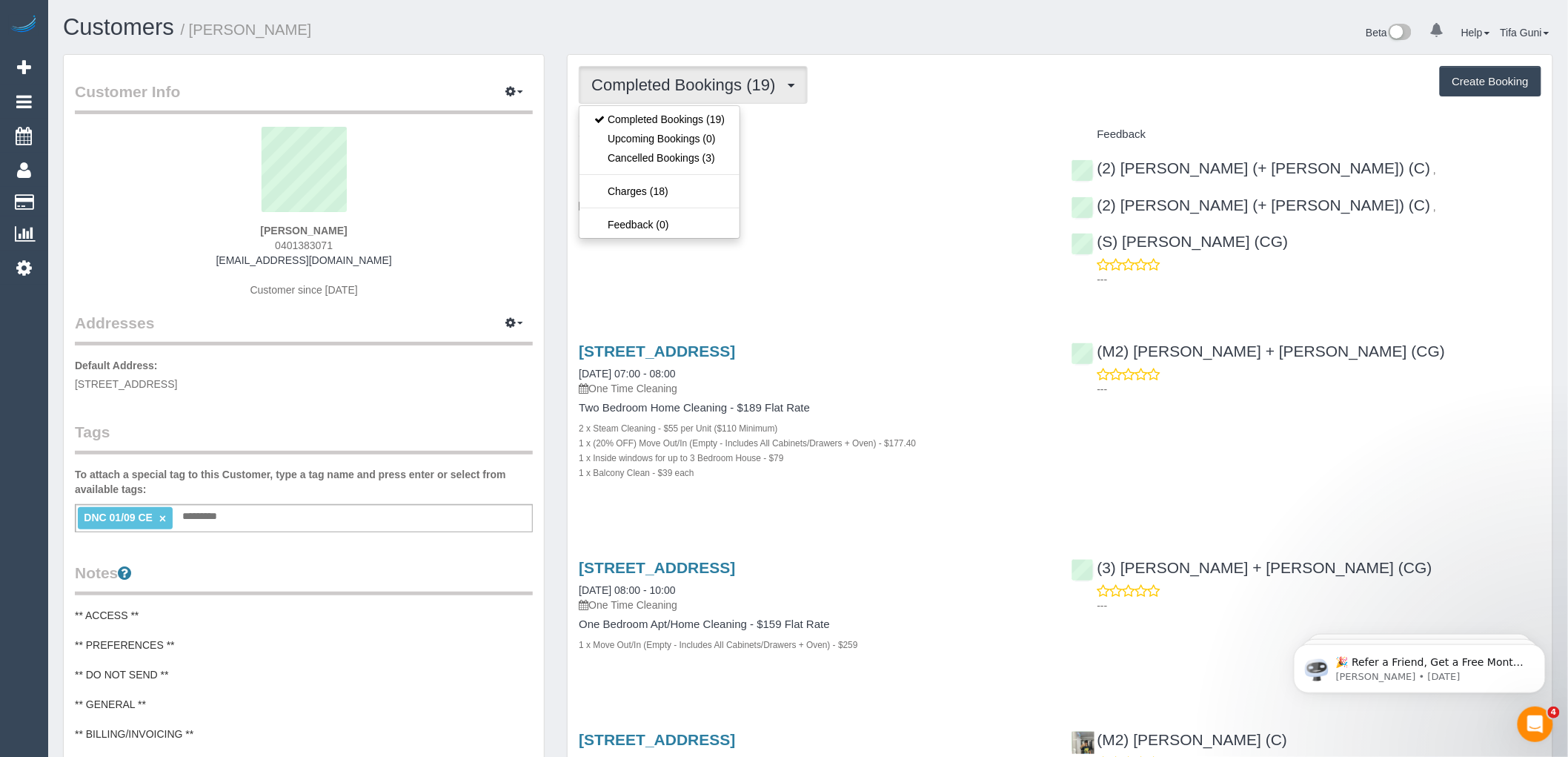
click at [809, 128] on div "Service" at bounding box center [813, 135] width 492 height 25
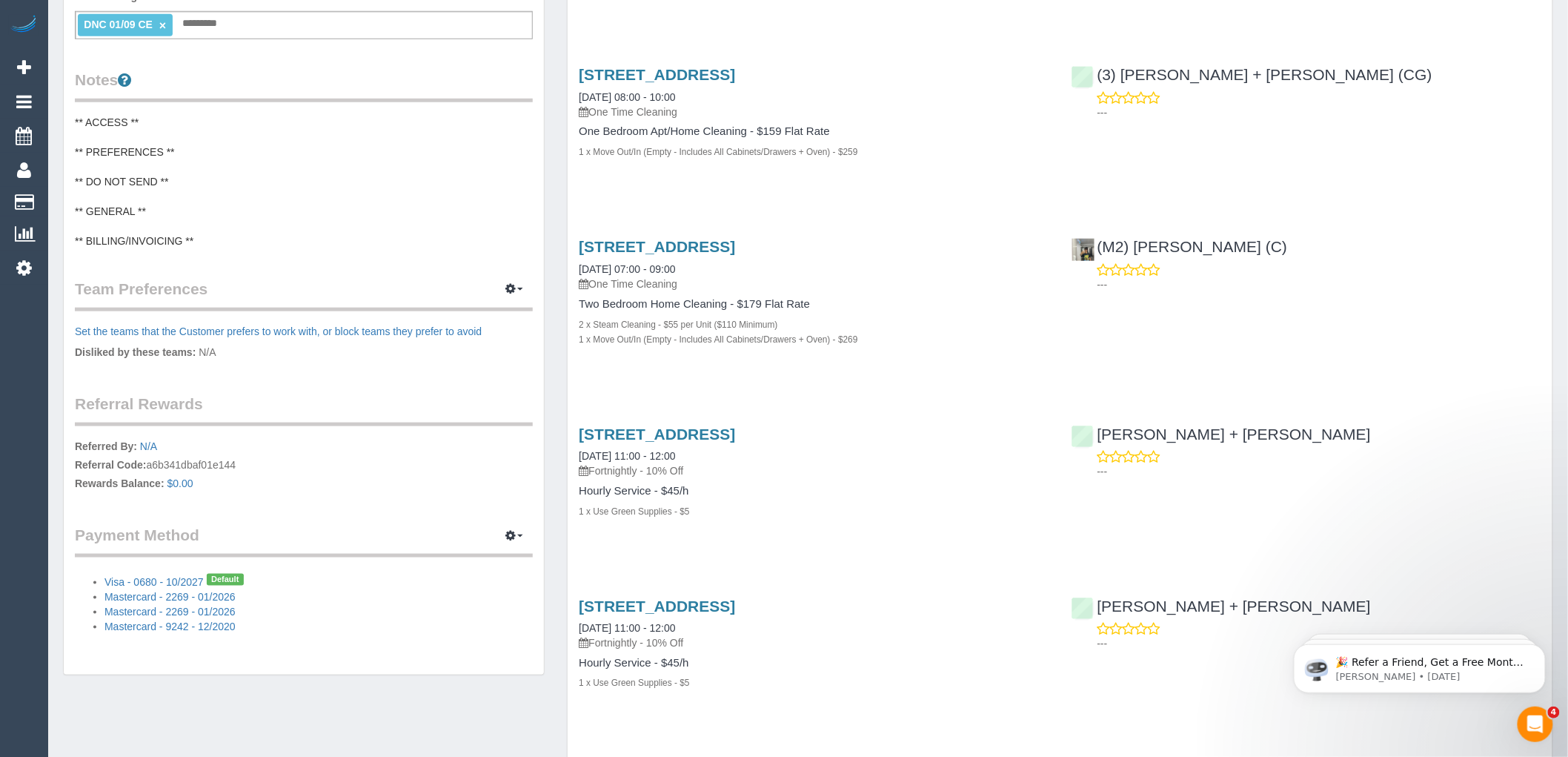
scroll to position [494, 0]
drag, startPoint x: 809, startPoint y: 128, endPoint x: 779, endPoint y: 151, distance: 37.8
click at [779, 151] on div "3/198 Raleigh Street, Thornbury, VIC 3071 12/09/2024 08:00 - 10:00 One Time Cle…" at bounding box center [813, 120] width 492 height 135
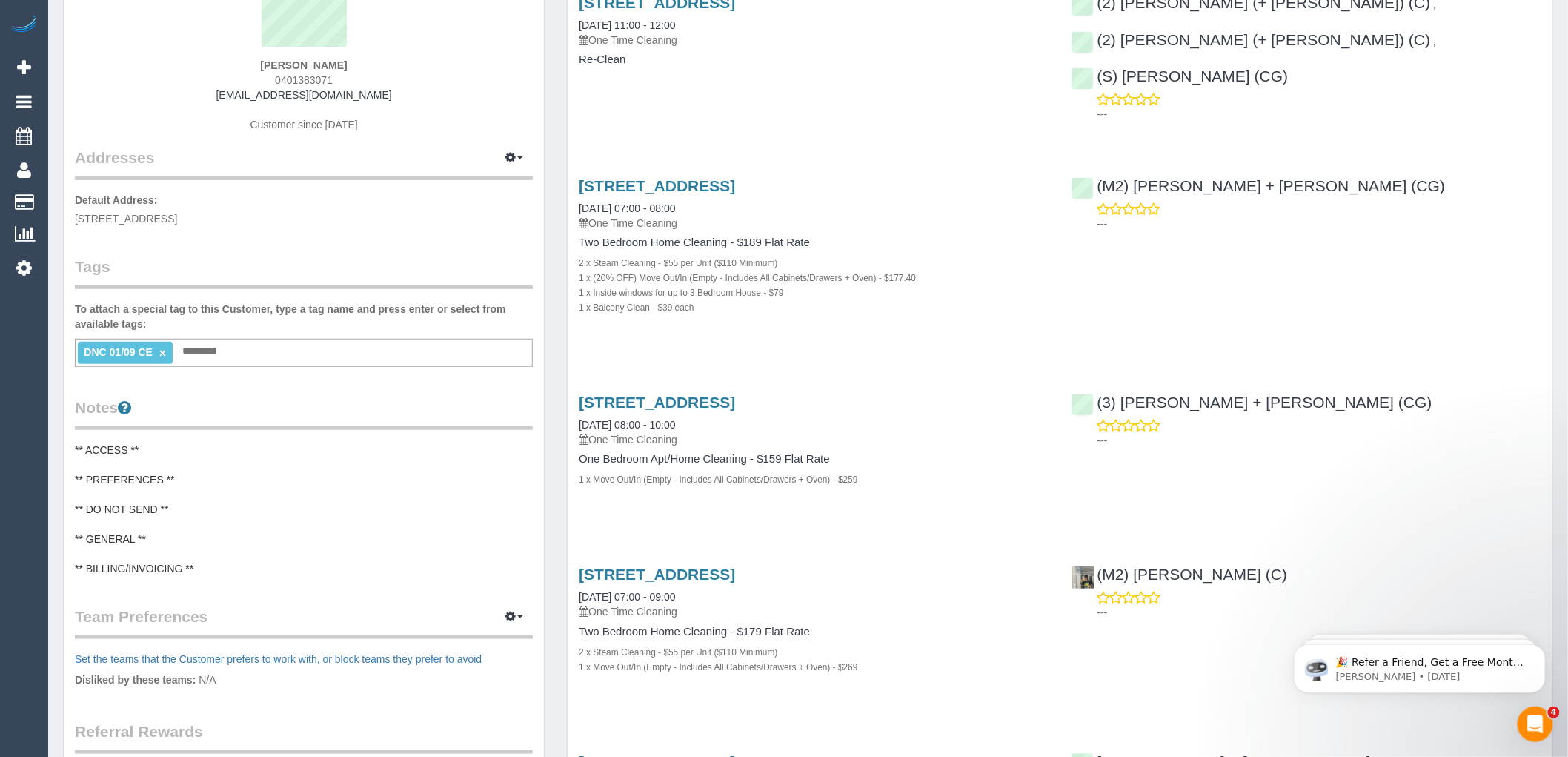
scroll to position [0, 0]
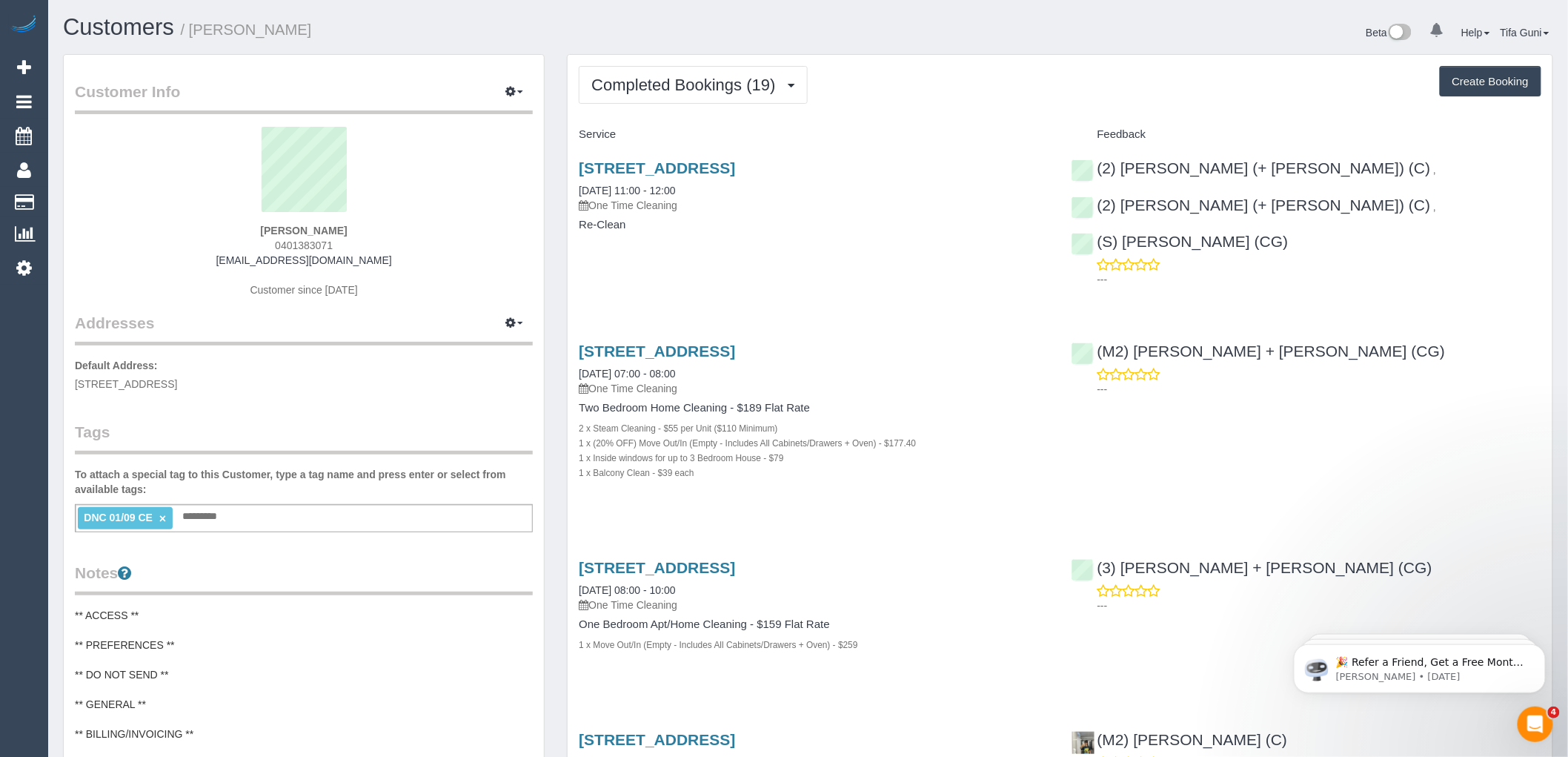
drag, startPoint x: 343, startPoint y: 240, endPoint x: 263, endPoint y: 251, distance: 80.8
click at [263, 251] on div "Josh Liley 0401383071 joshuakeyesliley@gmail.com Customer since 2017" at bounding box center [303, 219] width 458 height 185
copy span "0401383071"
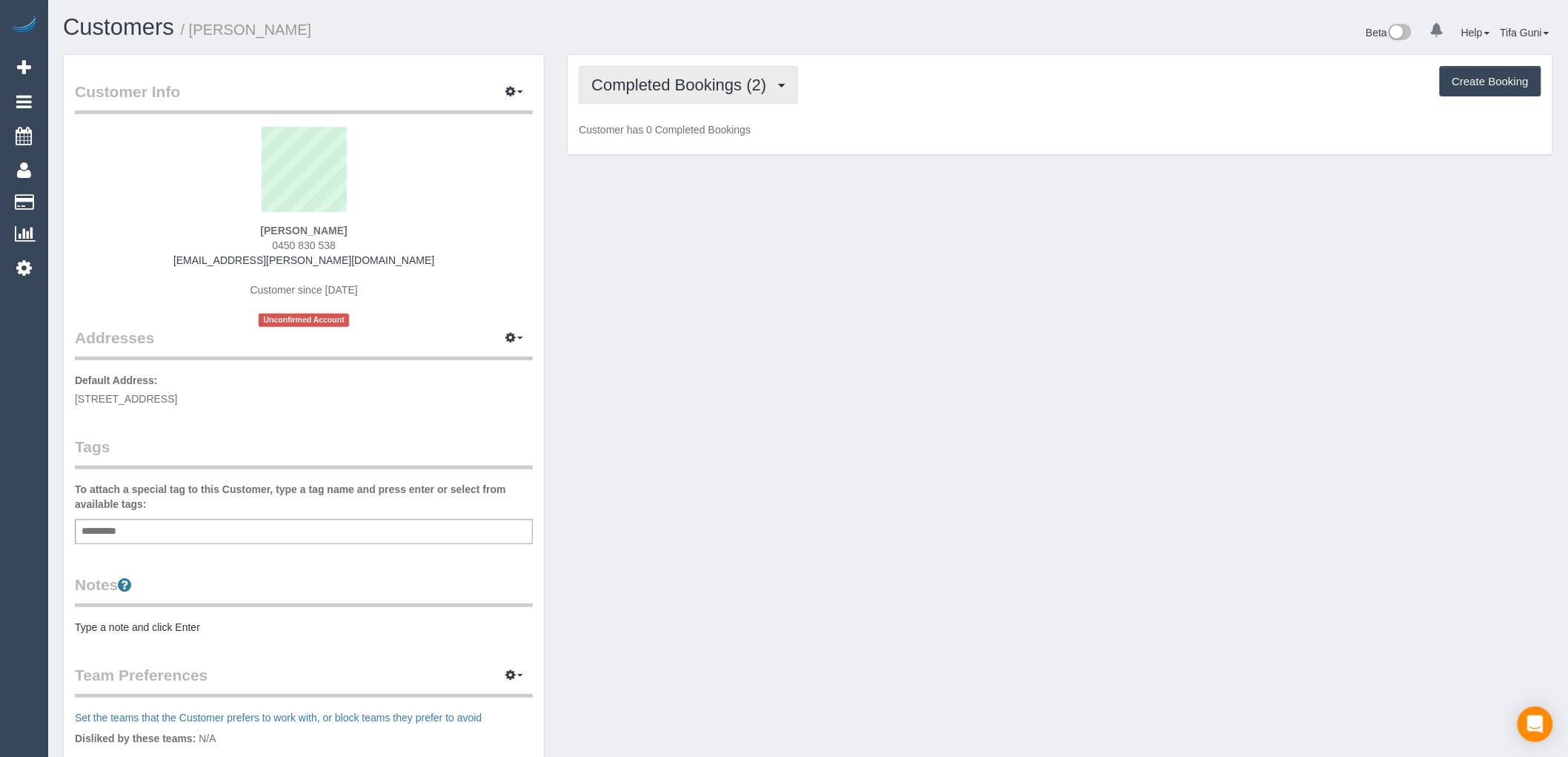
click at [717, 91] on span "Completed Bookings (2)" at bounding box center [682, 85] width 183 height 19
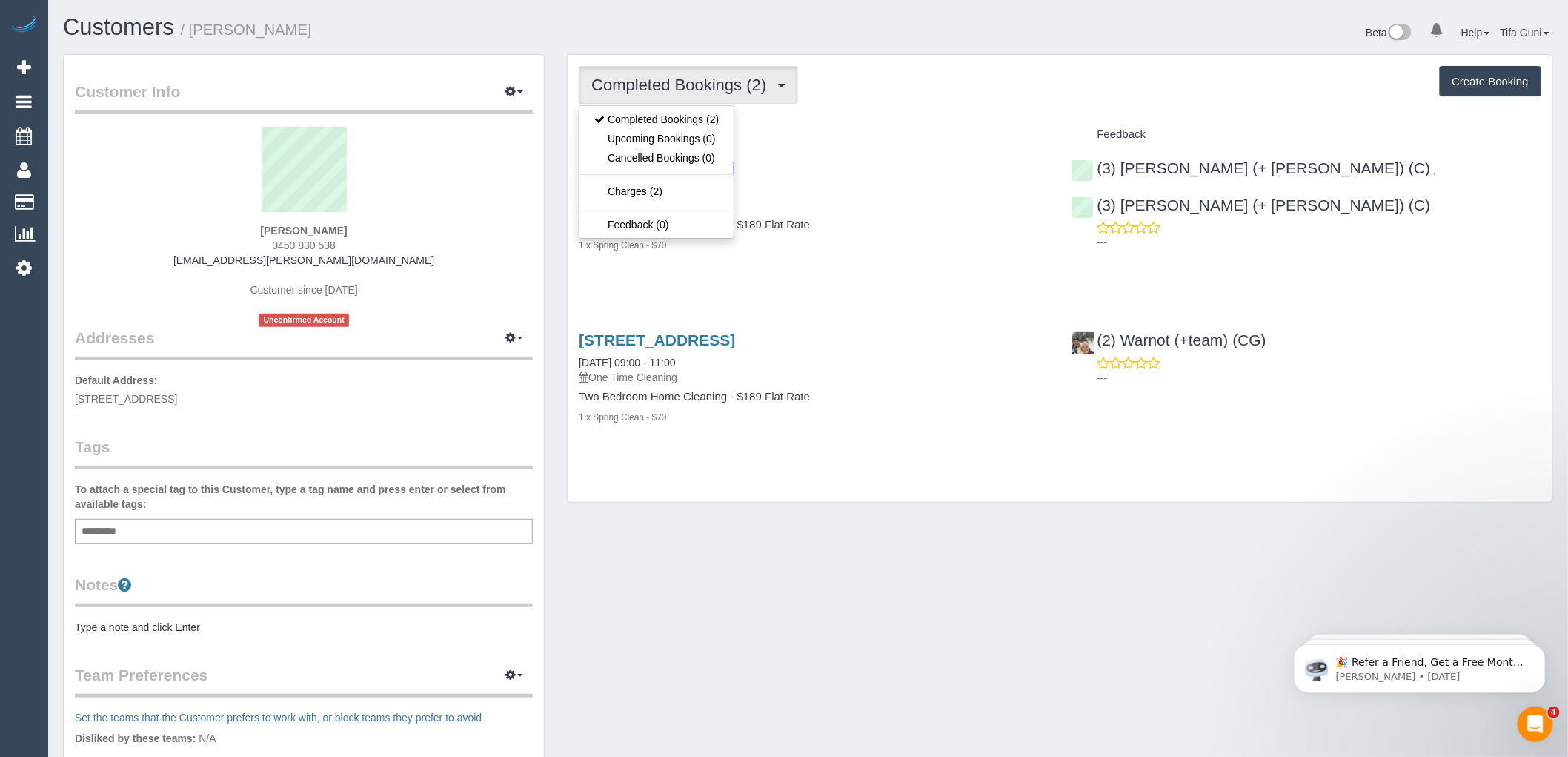
click at [824, 111] on div "Completed Bookings (2) Completed Bookings (2) Upcoming Bookings (0) Cancelled B…" at bounding box center [1060, 279] width 985 height 448
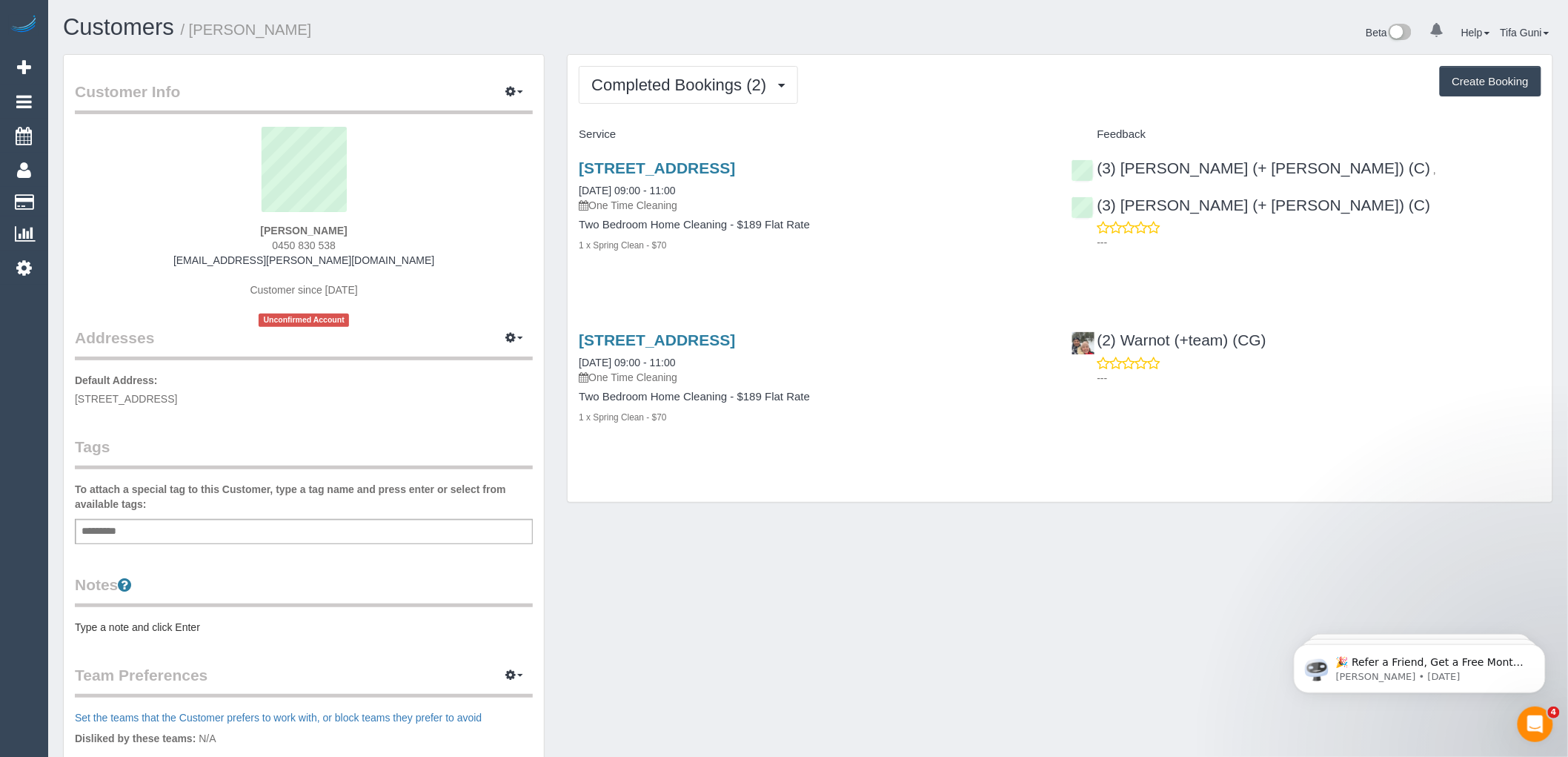
drag, startPoint x: 346, startPoint y: 242, endPoint x: 251, endPoint y: 243, distance: 95.0
click at [251, 243] on div "[PERSON_NAME] 0450 830 538 [EMAIL_ADDRESS][PERSON_NAME][DOMAIN_NAME] Customer s…" at bounding box center [303, 227] width 458 height 201
copy span "0450 830 538"
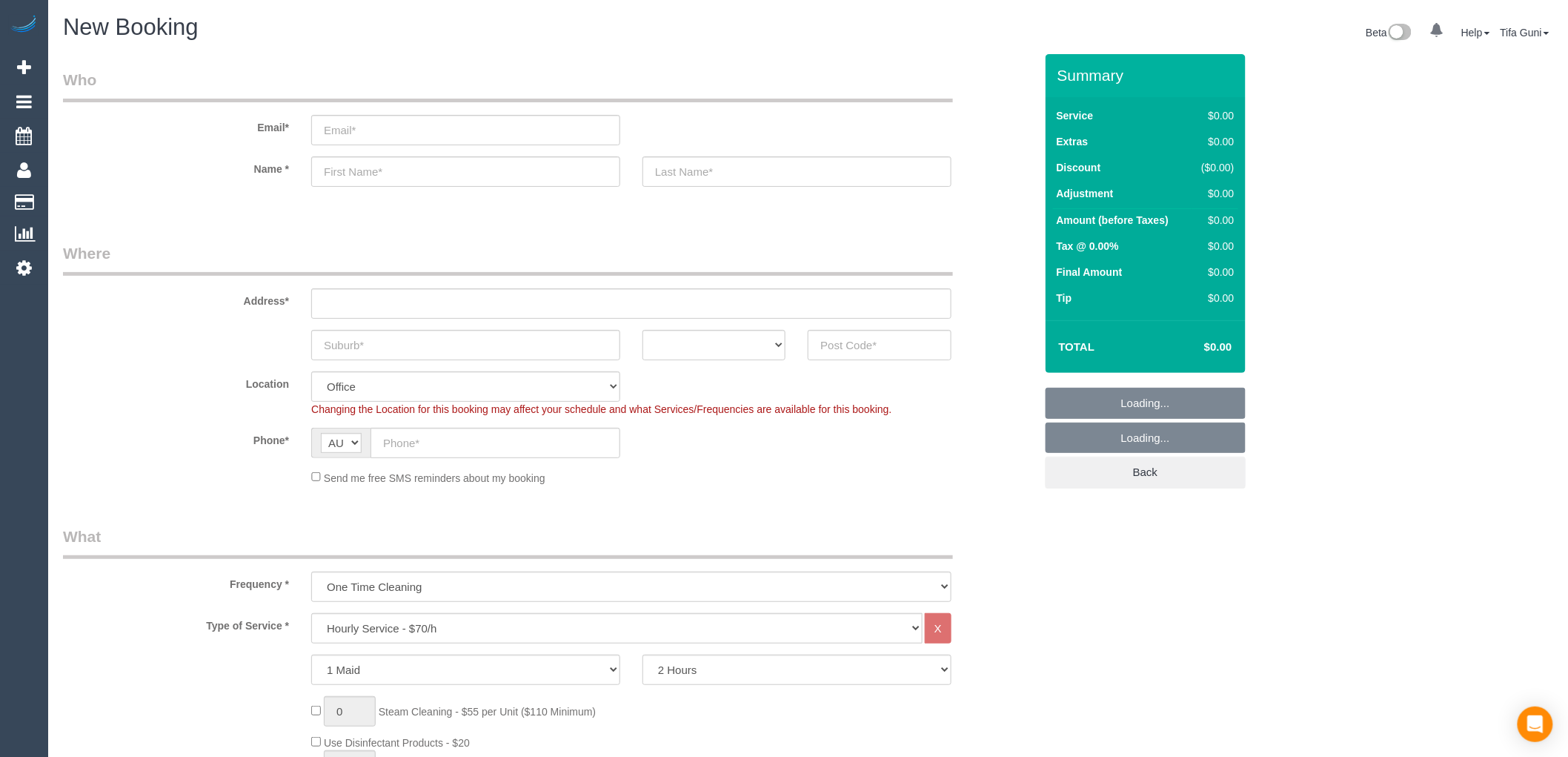
select select "object:2079"
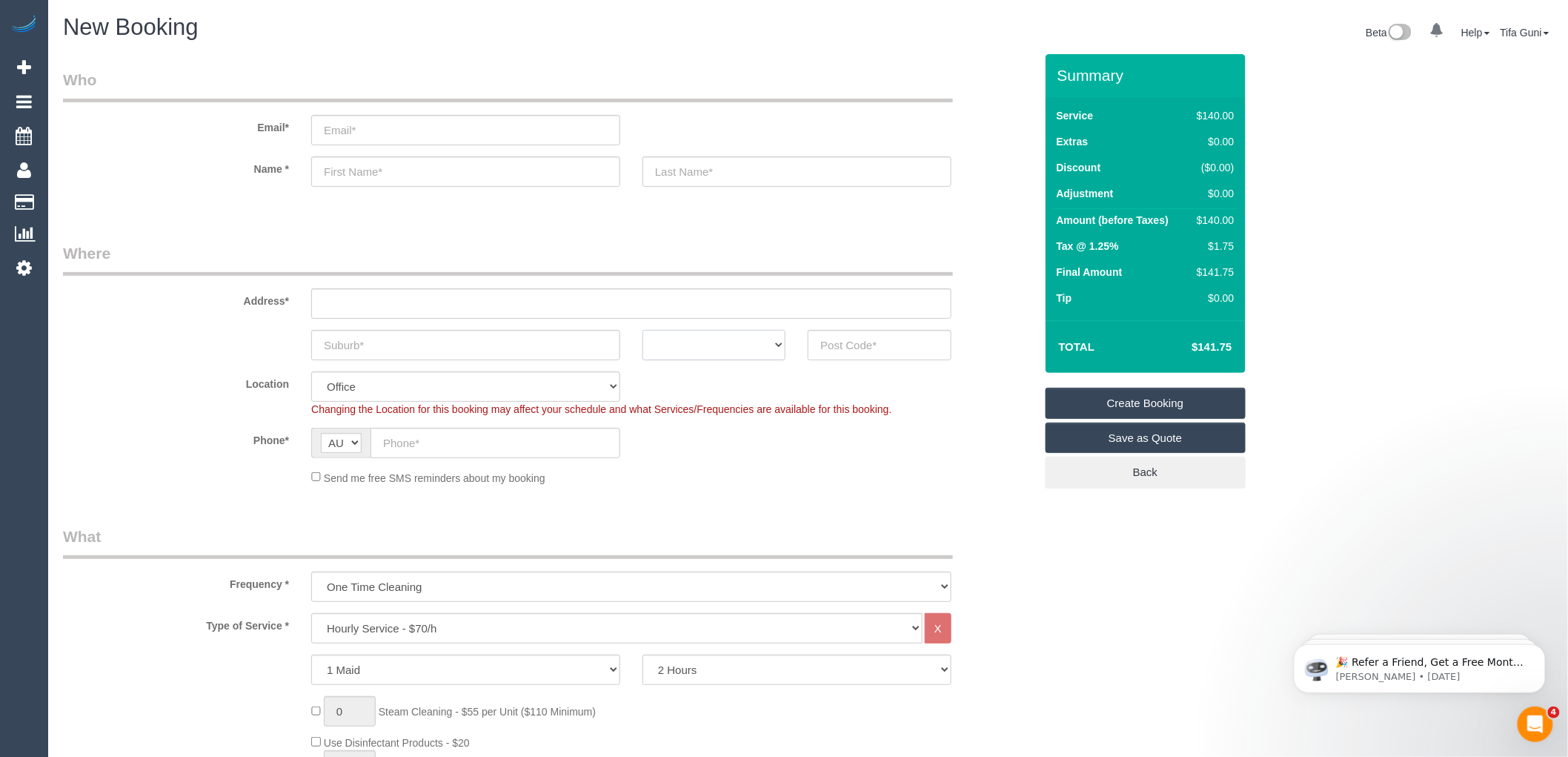
click at [772, 345] on select "ACT NSW NT QLD SA TAS VIC WA" at bounding box center [713, 345] width 143 height 31
select select "VIC"
click at [642, 330] on select "ACT NSW NT QLD SA TAS VIC WA" at bounding box center [713, 345] width 143 height 31
click at [364, 301] on input "text" at bounding box center [631, 303] width 640 height 31
click at [352, 132] on input "email" at bounding box center [465, 130] width 309 height 31
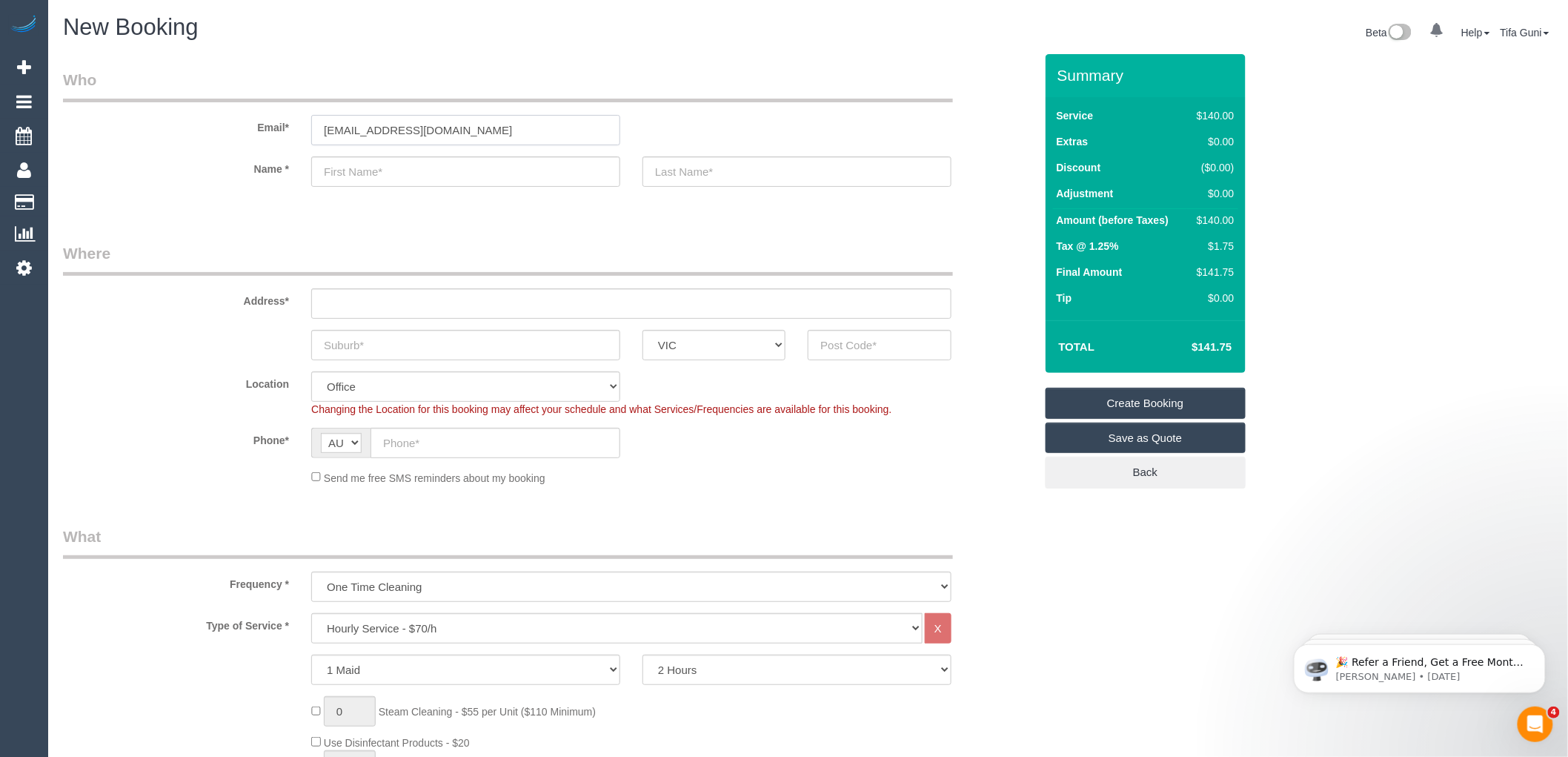
click at [400, 124] on input "reception@poincookvillage.com.au" at bounding box center [465, 130] width 309 height 31
type input "reception@pointcookvillage.com.au"
click at [375, 294] on input "text" at bounding box center [631, 303] width 640 height 31
click at [396, 348] on input "text" at bounding box center [465, 345] width 309 height 31
click at [353, 311] on input "text" at bounding box center [631, 303] width 640 height 31
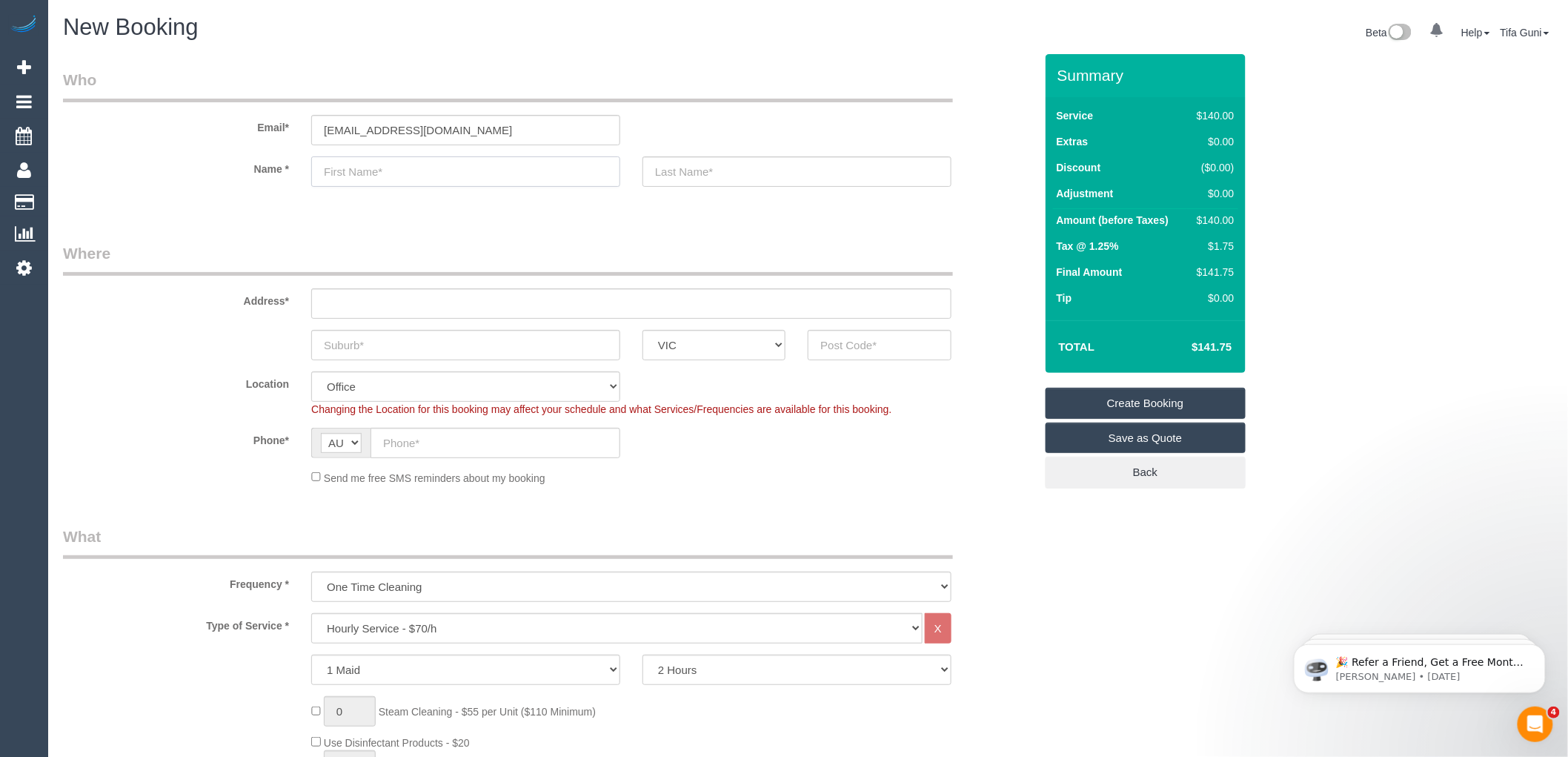
drag, startPoint x: 376, startPoint y: 161, endPoint x: 369, endPoint y: 165, distance: 8.1
click at [375, 161] on input "text" at bounding box center [465, 172] width 309 height 31
type input "Sharon"
click at [697, 178] on input "text" at bounding box center [797, 172] width 309 height 31
type input "Matin"
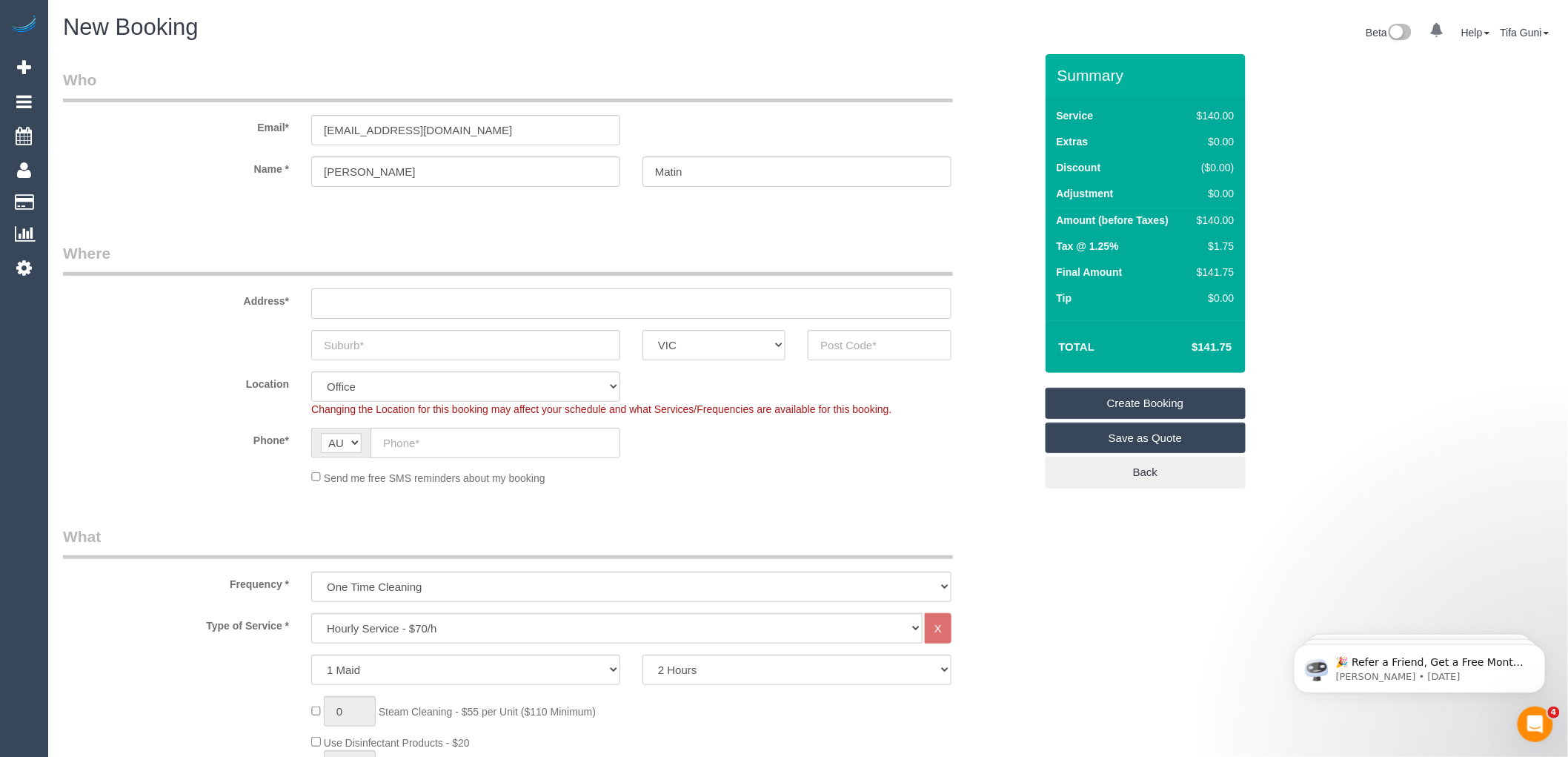
click at [372, 302] on input "text" at bounding box center [631, 303] width 640 height 31
type input "320 Poincook road"
click at [365, 350] on input "text" at bounding box center [465, 345] width 309 height 31
type input "Point Cook"
click at [368, 301] on input "320 Poincook road" at bounding box center [631, 303] width 640 height 31
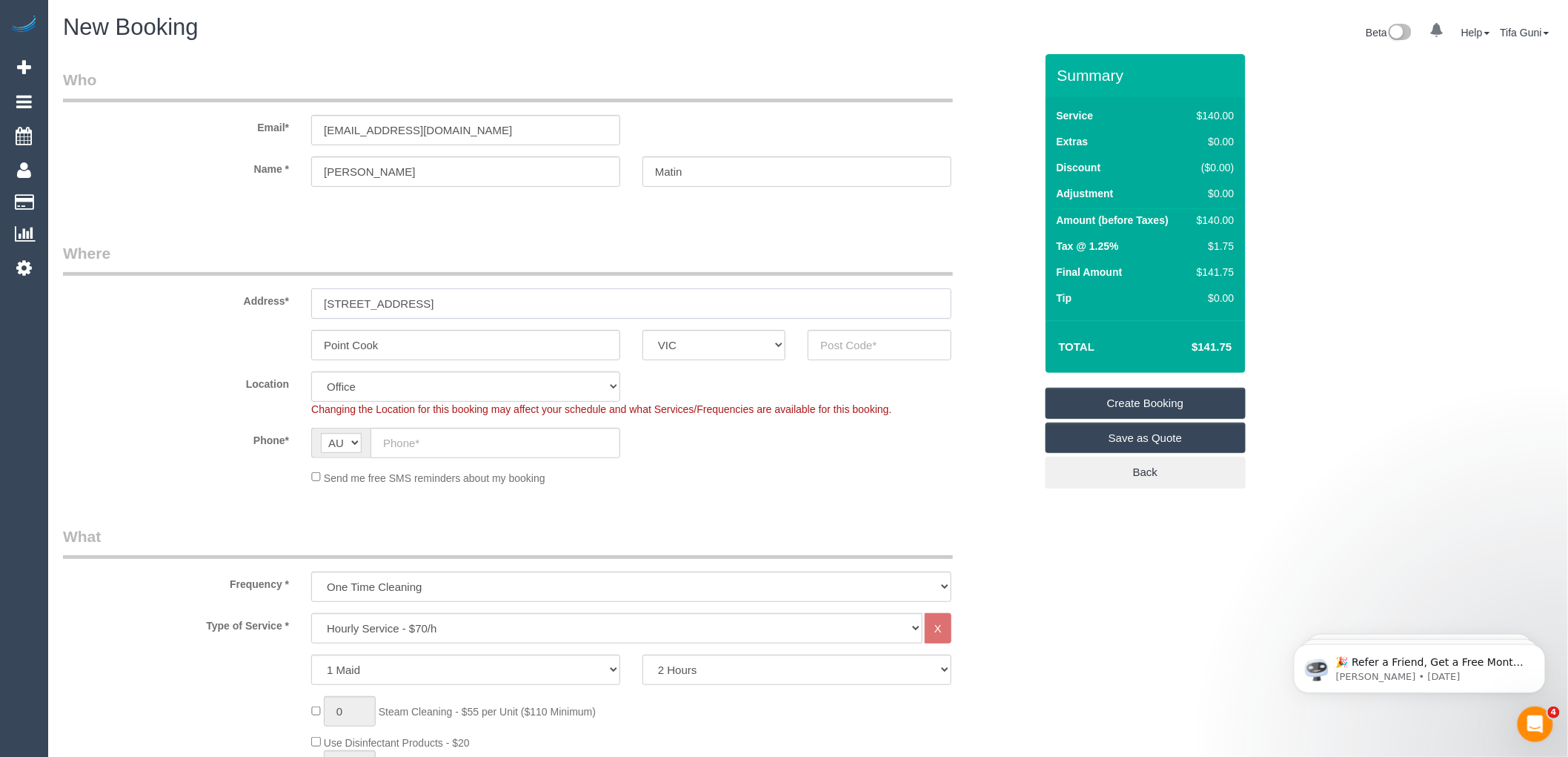
type input "320 Point Cook road"
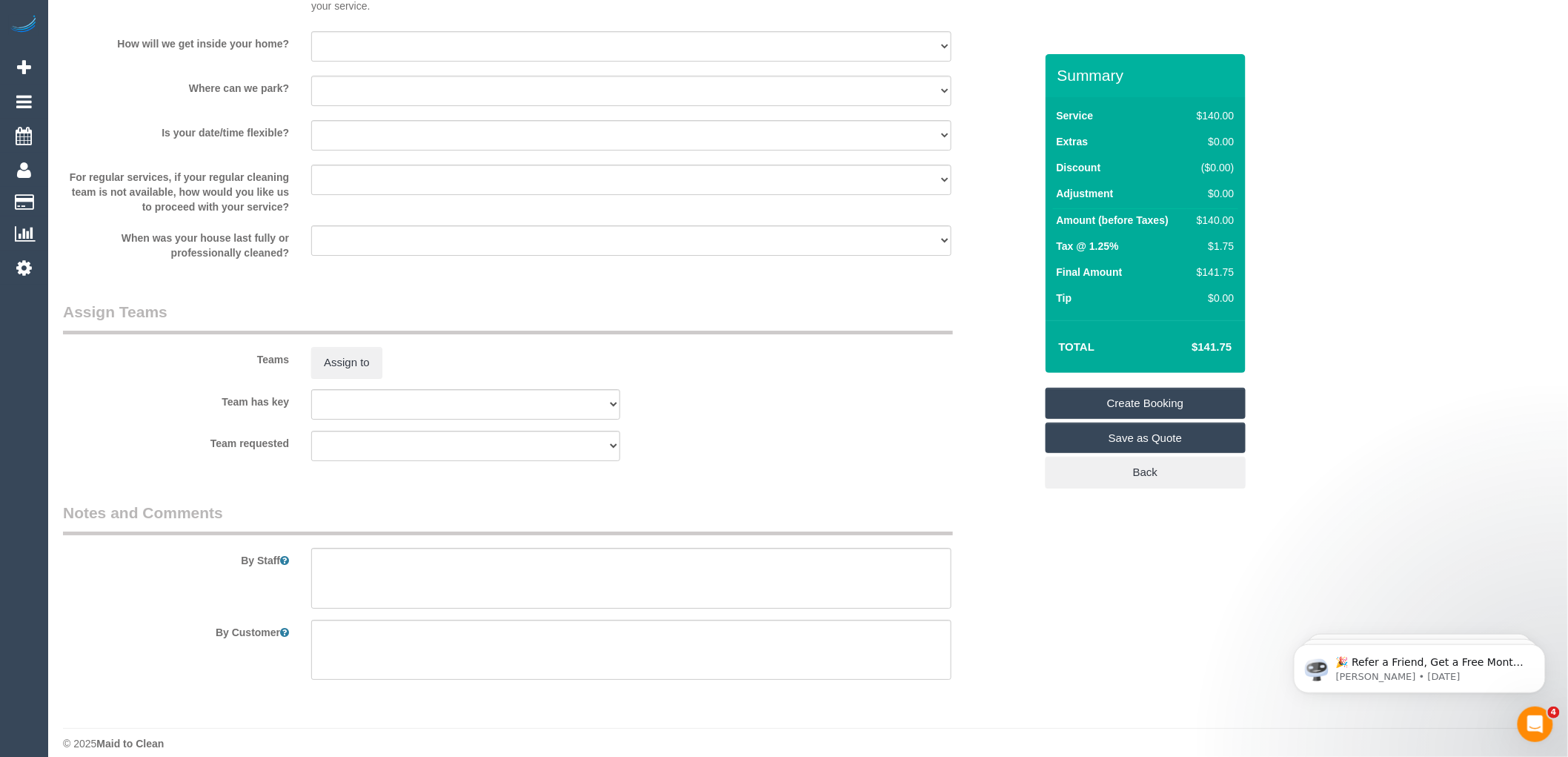
scroll to position [1976, 0]
click at [389, 569] on textarea at bounding box center [631, 577] width 640 height 61
click at [443, 567] on textarea at bounding box center [631, 577] width 640 height 61
click at [432, 576] on textarea at bounding box center [631, 577] width 640 height 61
click at [381, 581] on textarea at bounding box center [631, 577] width 640 height 61
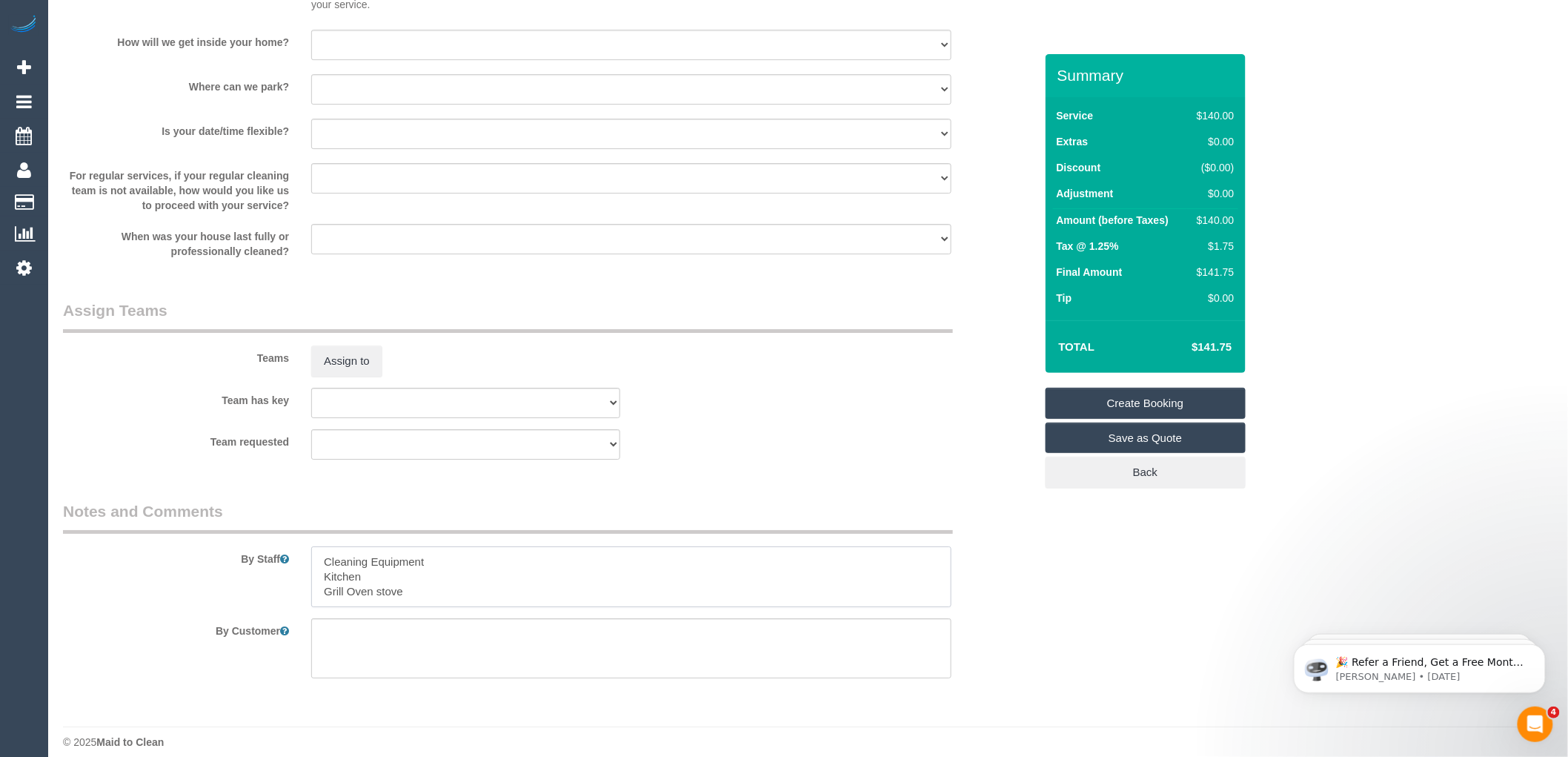
click at [375, 596] on textarea at bounding box center [631, 577] width 640 height 61
click at [372, 607] on textarea at bounding box center [631, 577] width 640 height 61
type textarea "Cleaning Equipment Kitchen Grill Oven Stove"
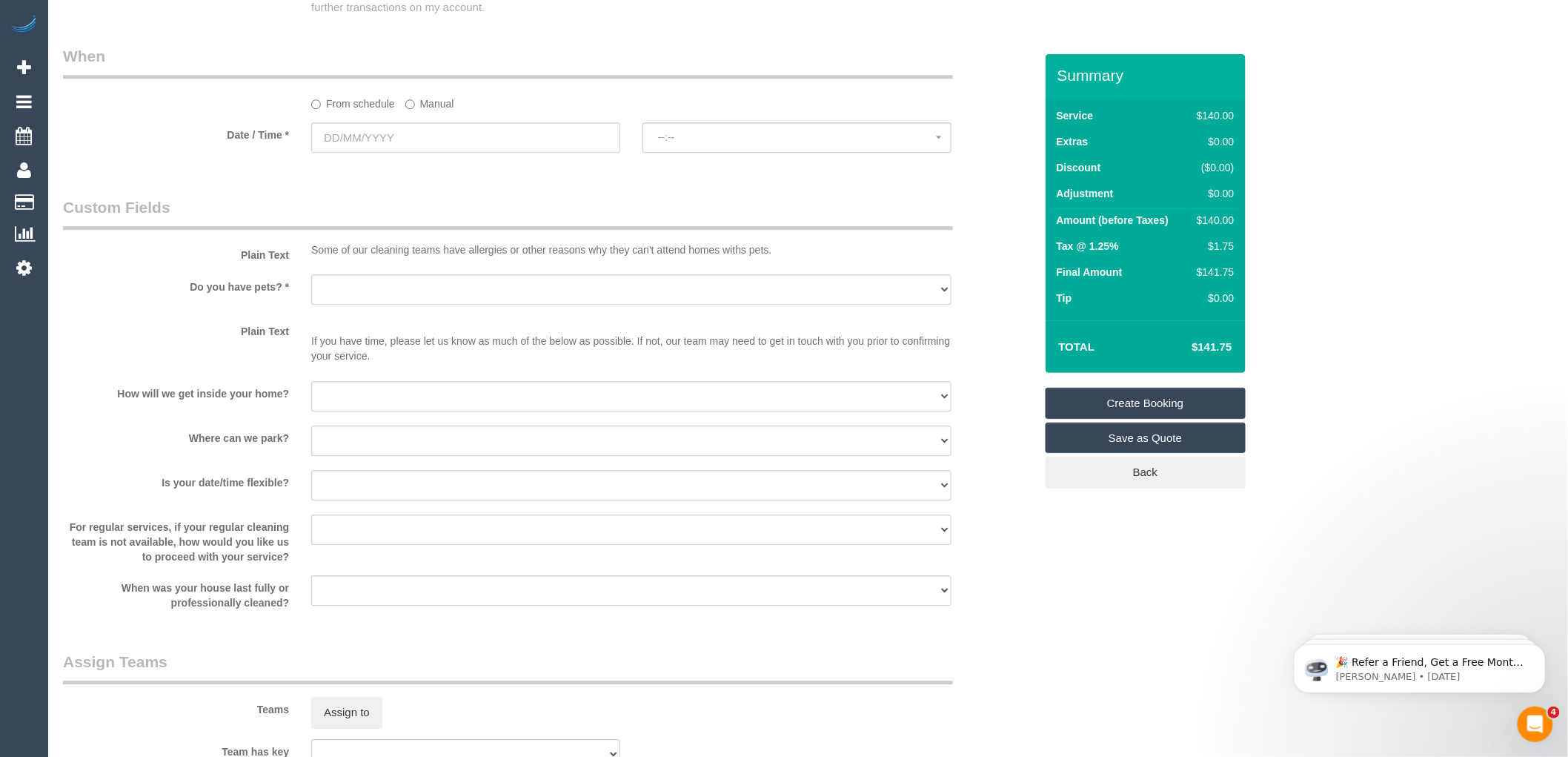
scroll to position [1589, 0]
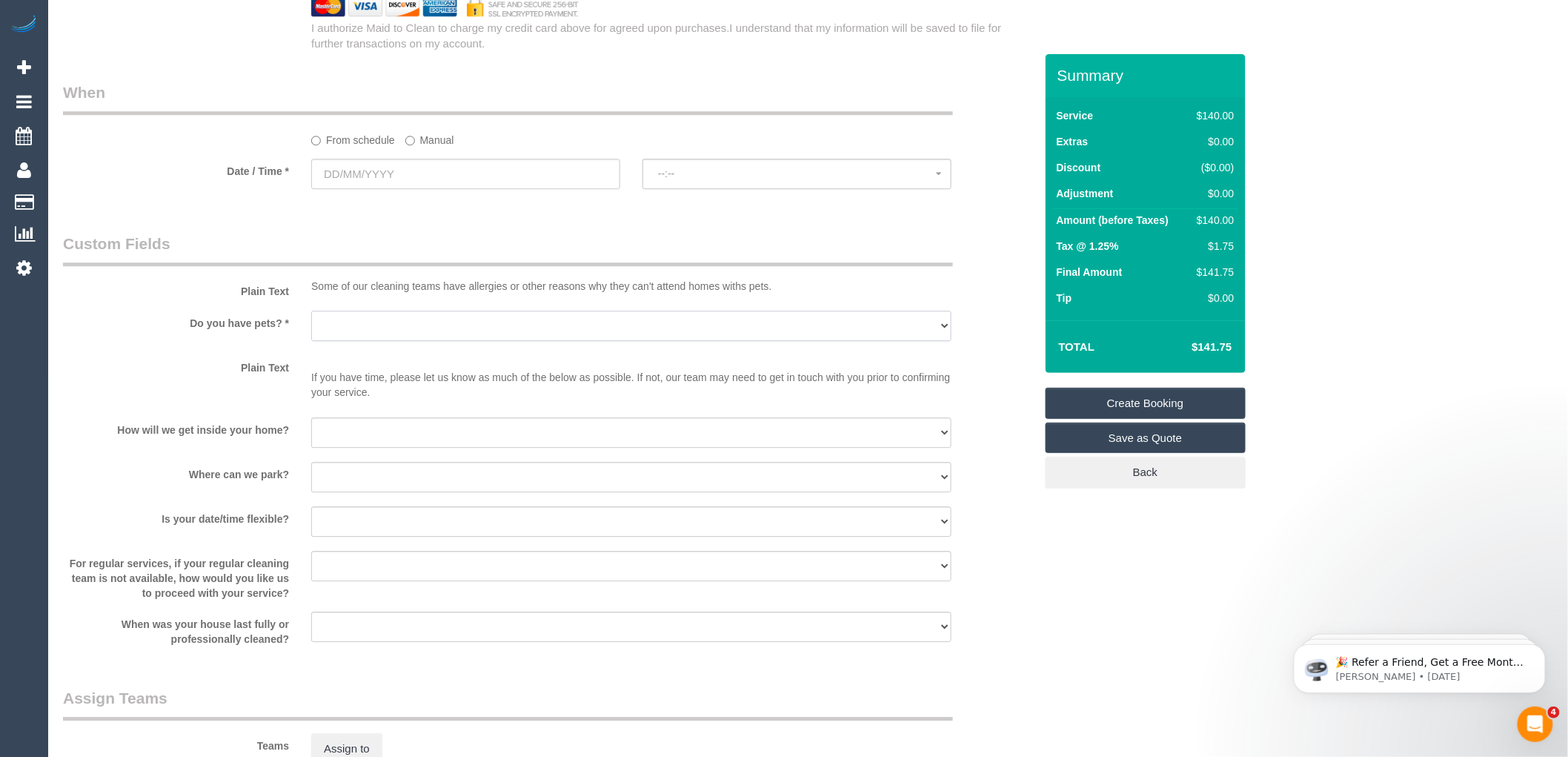
click at [409, 338] on select "Yes - Cats Yes - Dogs No pets Yes - Dogs and Cats Yes - Other" at bounding box center [631, 326] width 640 height 31
select select "number:28"
click at [311, 321] on select "Yes - Cats Yes - Dogs No pets Yes - Dogs and Cats Yes - Other" at bounding box center [631, 326] width 640 height 31
click at [366, 440] on select "I will be home Key will be left (please provide details below) Lock box/Access …" at bounding box center [631, 432] width 640 height 31
select select "number:14"
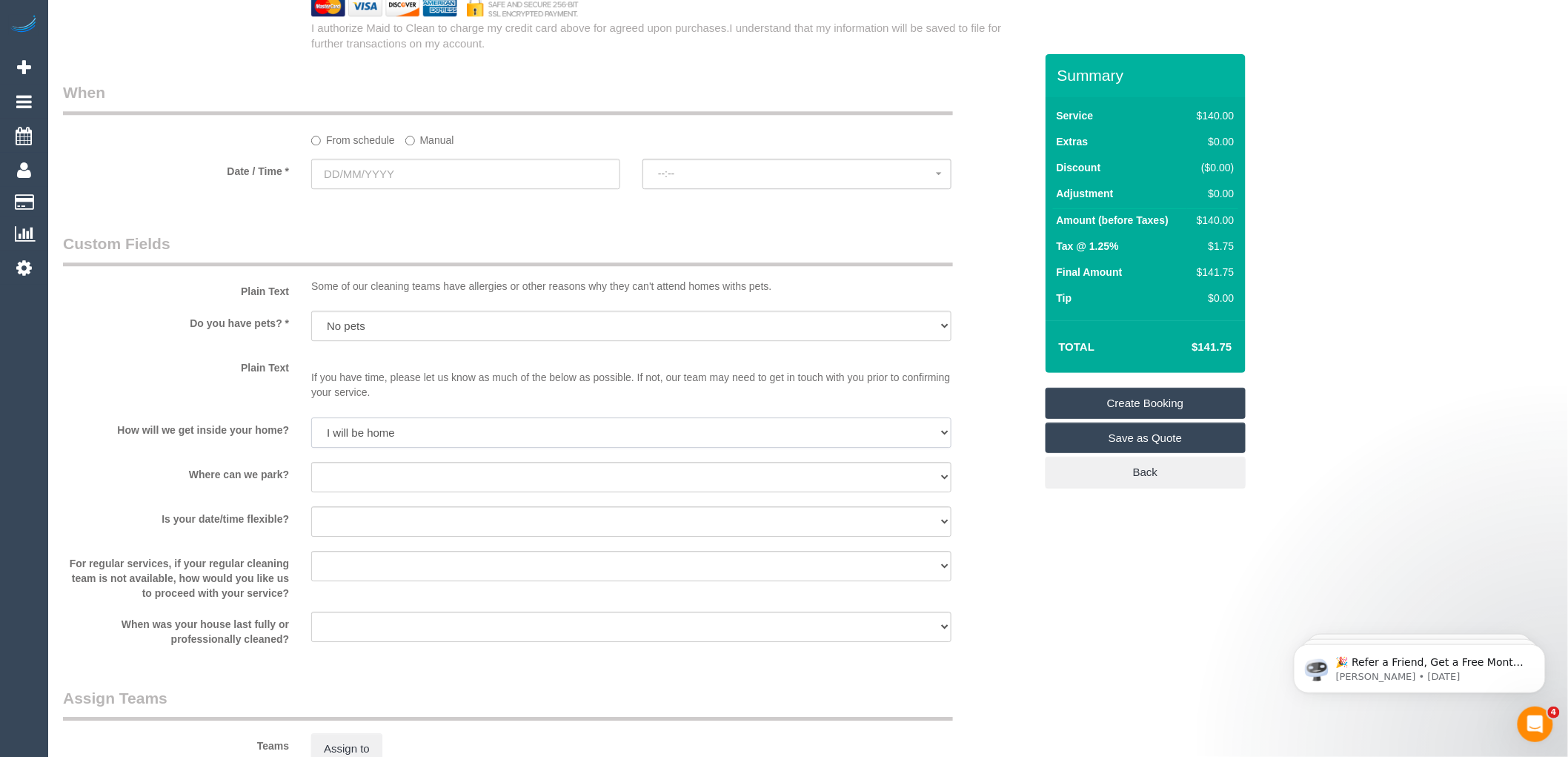
click at [311, 427] on select "I will be home Key will be left (please provide details below) Lock box/Access …" at bounding box center [631, 432] width 640 height 31
click at [372, 484] on select "I will provide parking on-site Free street parking Paid street parking (cost wi…" at bounding box center [631, 477] width 640 height 31
select select "number:19"
click at [311, 472] on select "I will provide parking on-site Free street parking Paid street parking (cost wi…" at bounding box center [631, 477] width 640 height 31
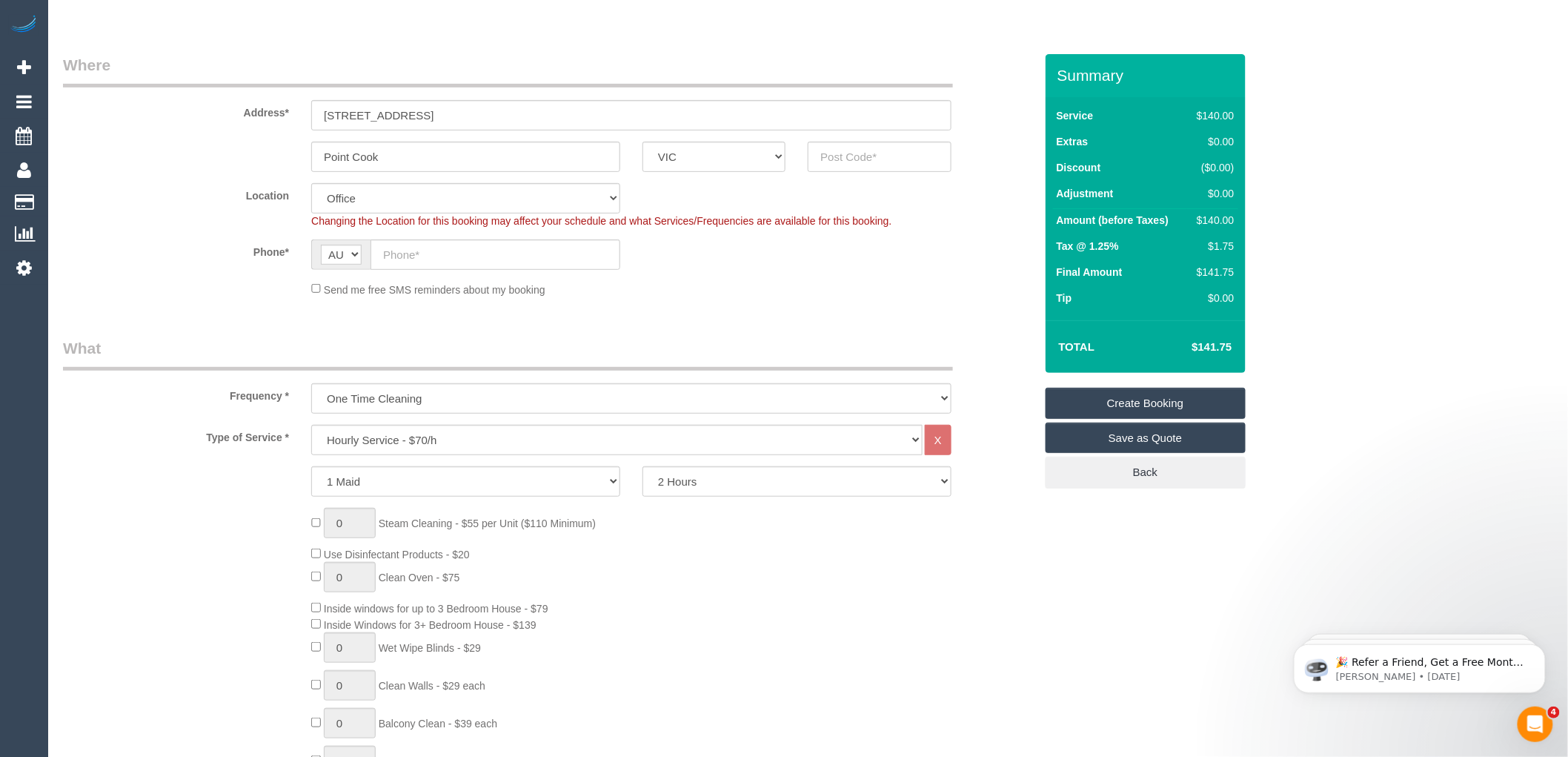
scroll to position [0, 0]
